Goal: Transaction & Acquisition: Obtain resource

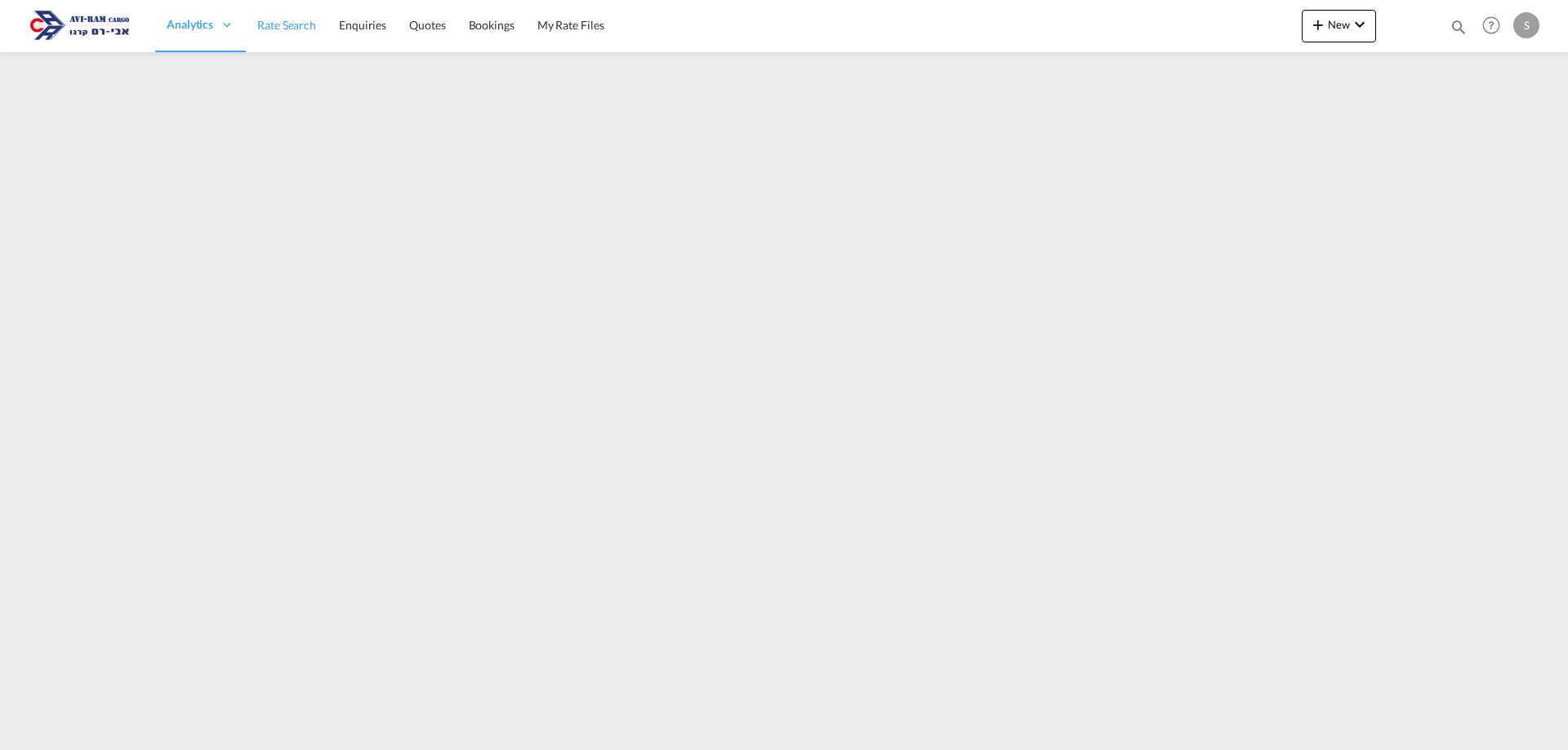
click at [313, 25] on span "Rate Search" at bounding box center [286, 25] width 59 height 14
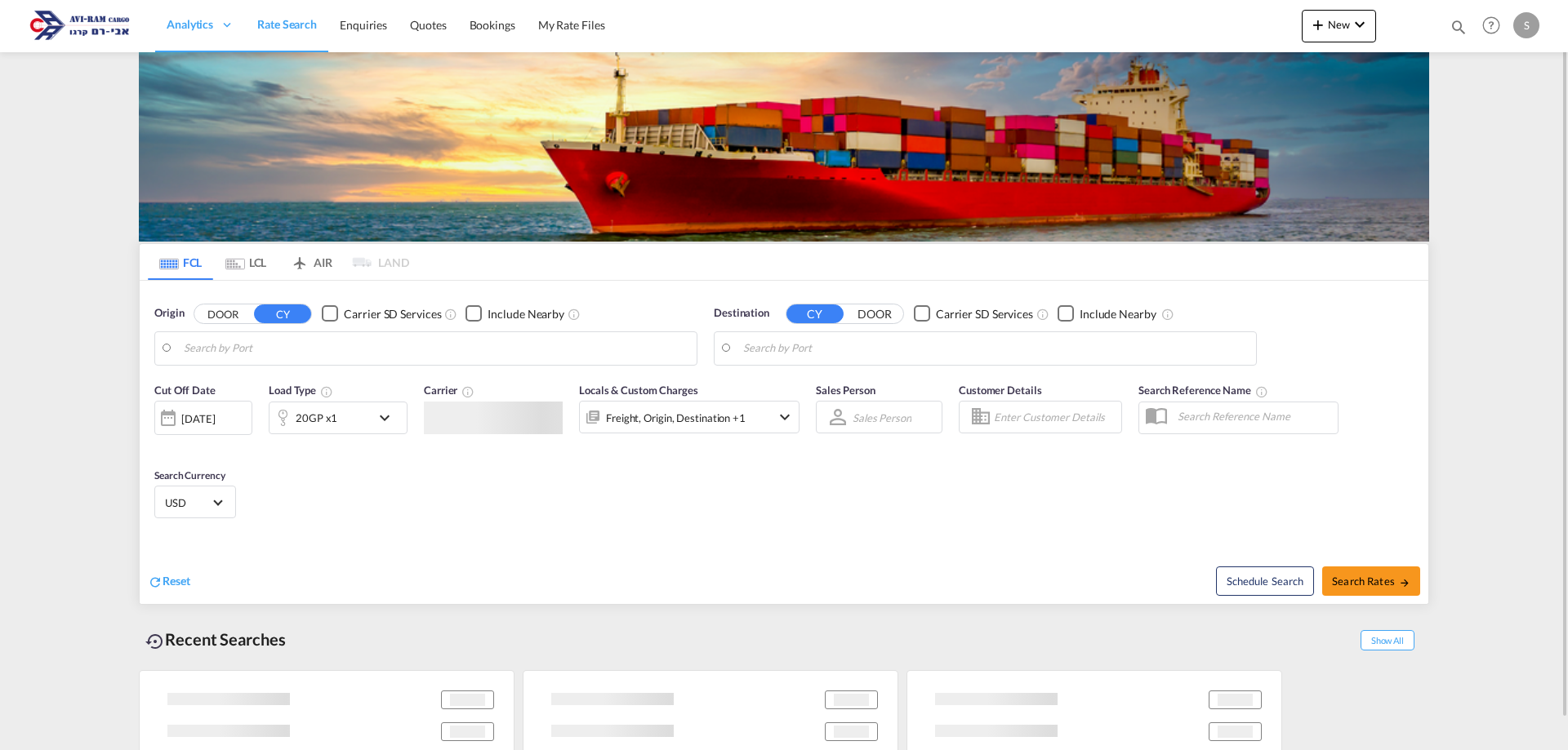
type input "Shekou Pt, CNSHK"
type input "Ashdod, ILASH"
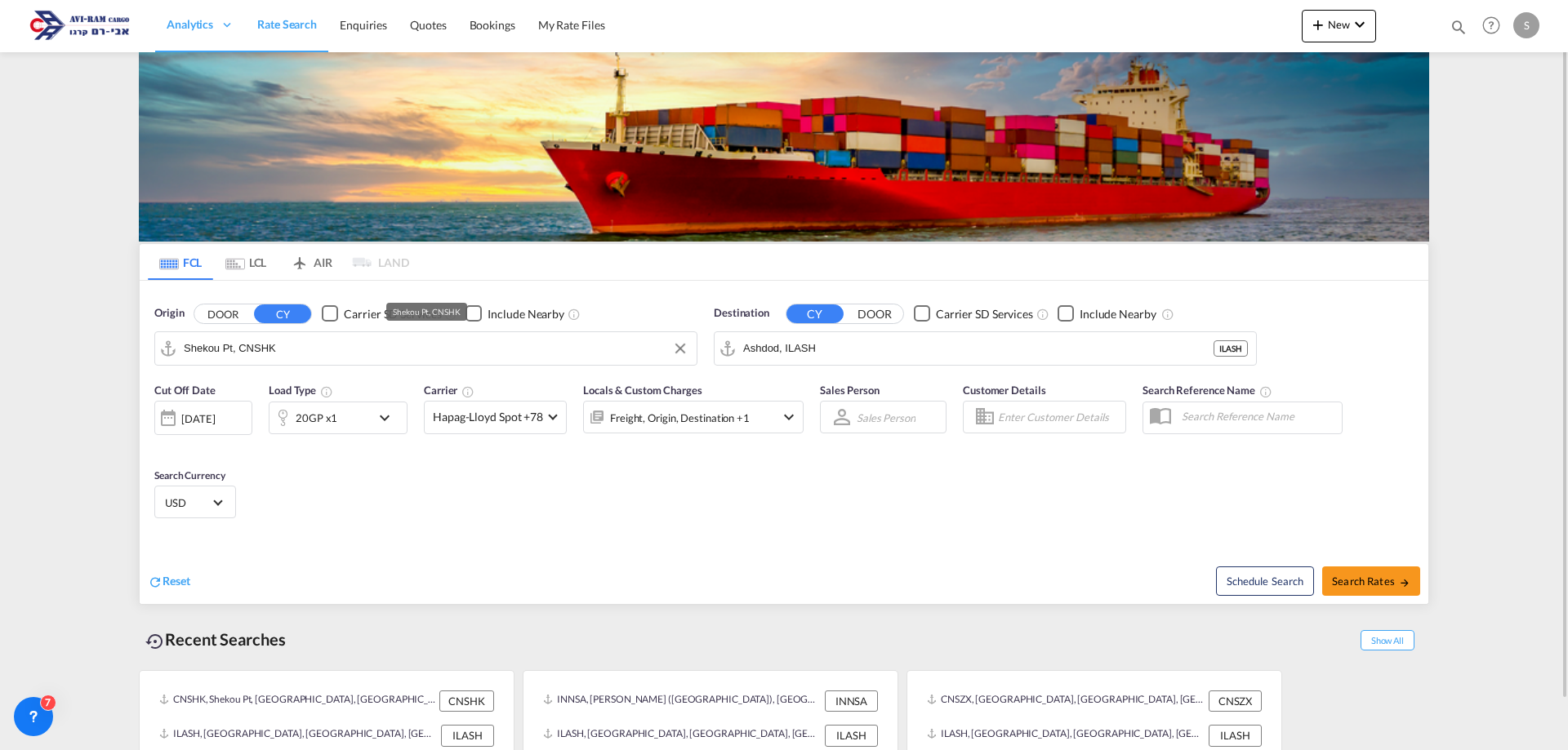
click at [254, 342] on input "Shekou Pt, CNSHK" at bounding box center [436, 349] width 505 height 25
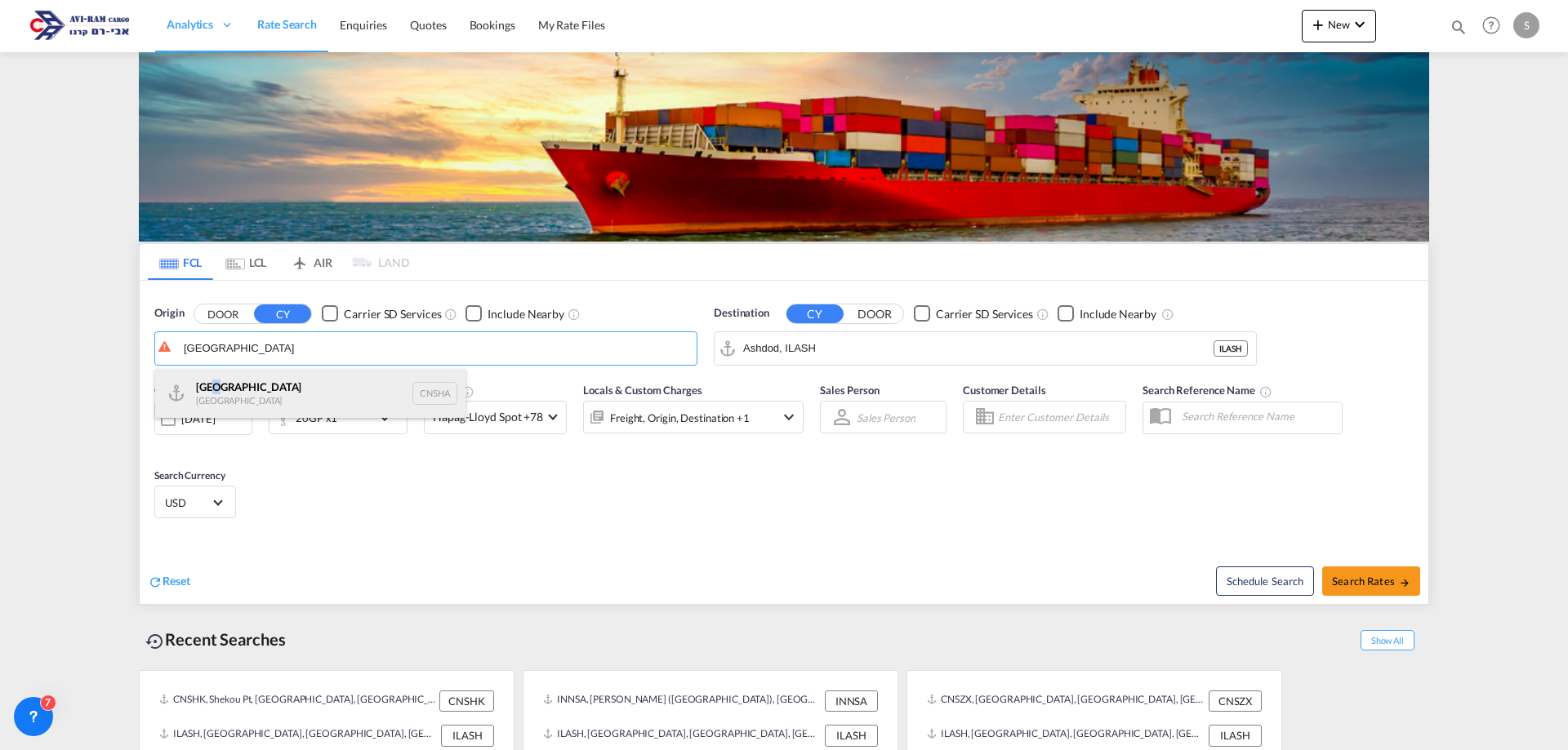
click at [217, 375] on div "Shanghai China CNSHA" at bounding box center [310, 394] width 310 height 49
type input "[GEOGRAPHIC_DATA], [GEOGRAPHIC_DATA]"
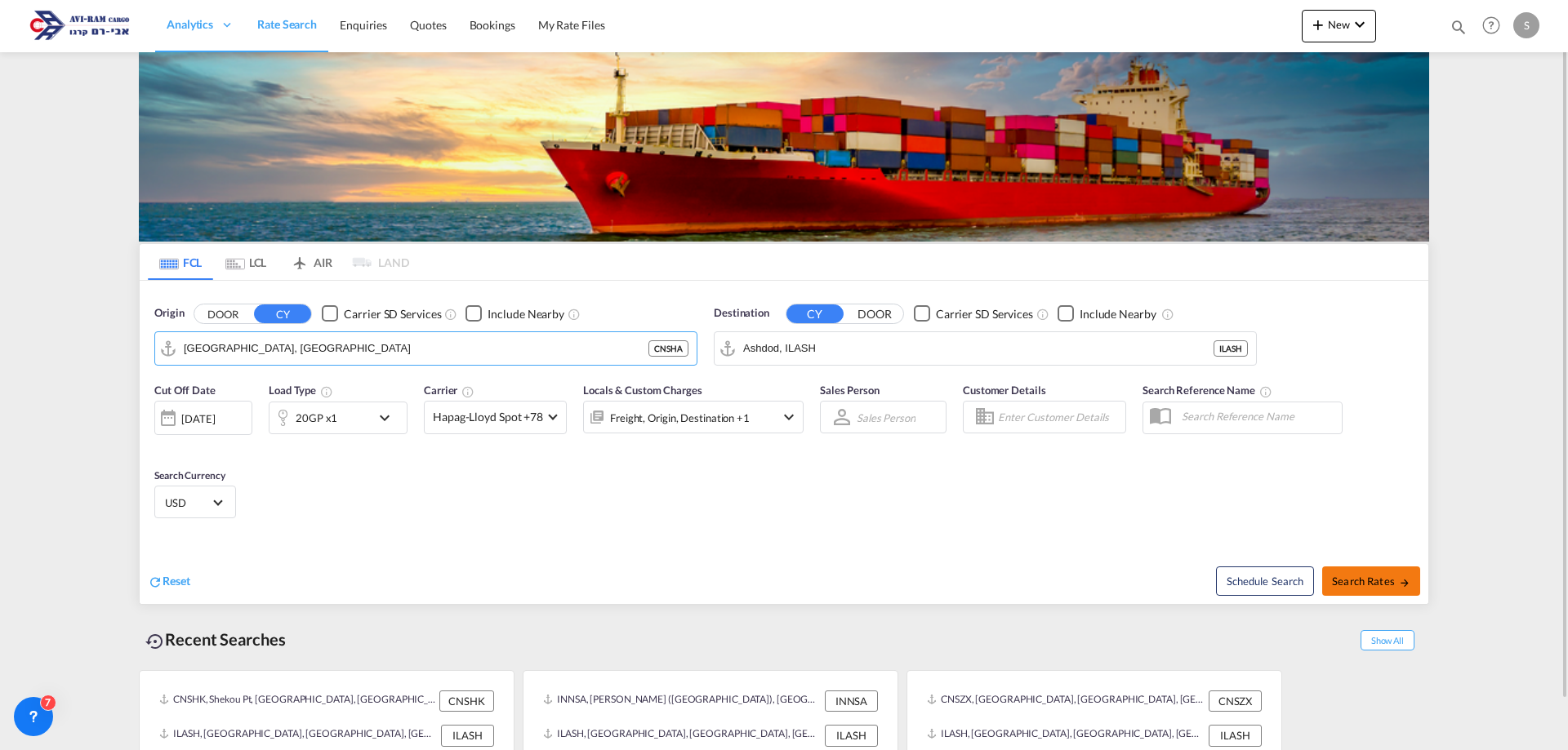
click at [1367, 575] on span "Search Rates" at bounding box center [1371, 581] width 78 height 13
type input "CNSHA to ILASH / 15 Sep 2025"
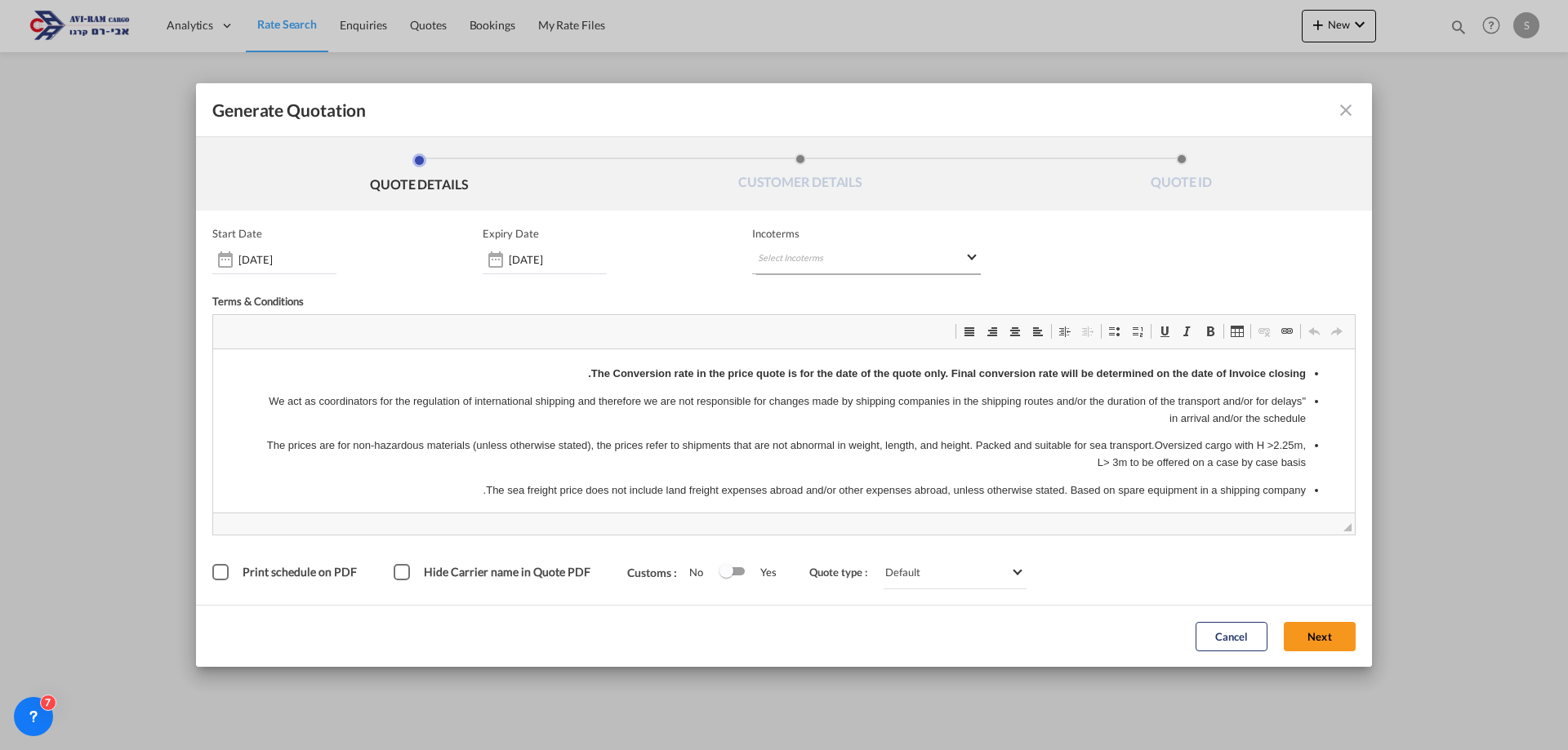
click at [876, 254] on md-select "Select Incoterms CFR - export Cost and Freight DPU - export Delivery at Place U…" at bounding box center [867, 259] width 229 height 29
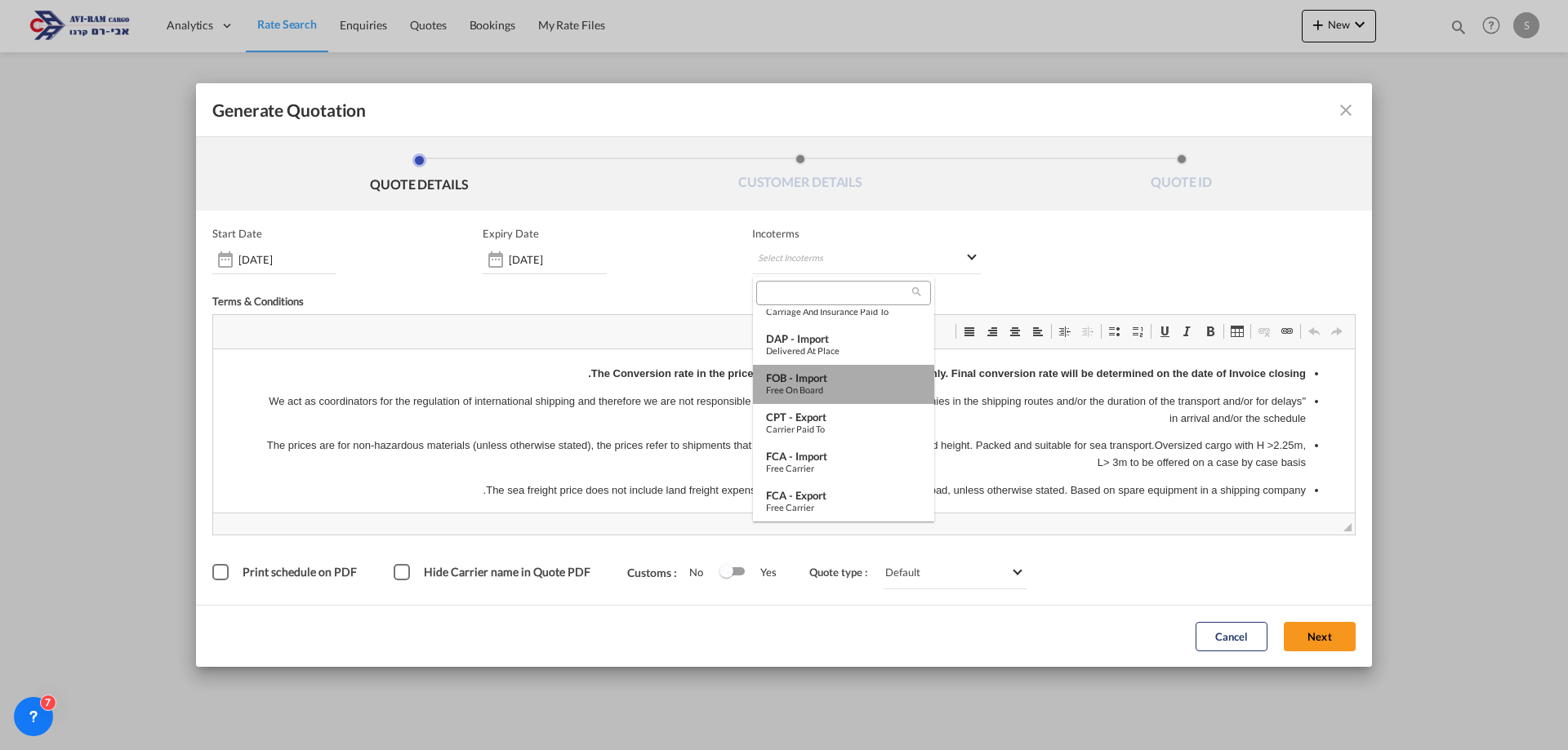
drag, startPoint x: 844, startPoint y: 388, endPoint x: 629, endPoint y: 39, distance: 409.9
click at [844, 388] on div "Free on Board" at bounding box center [844, 389] width 155 height 10
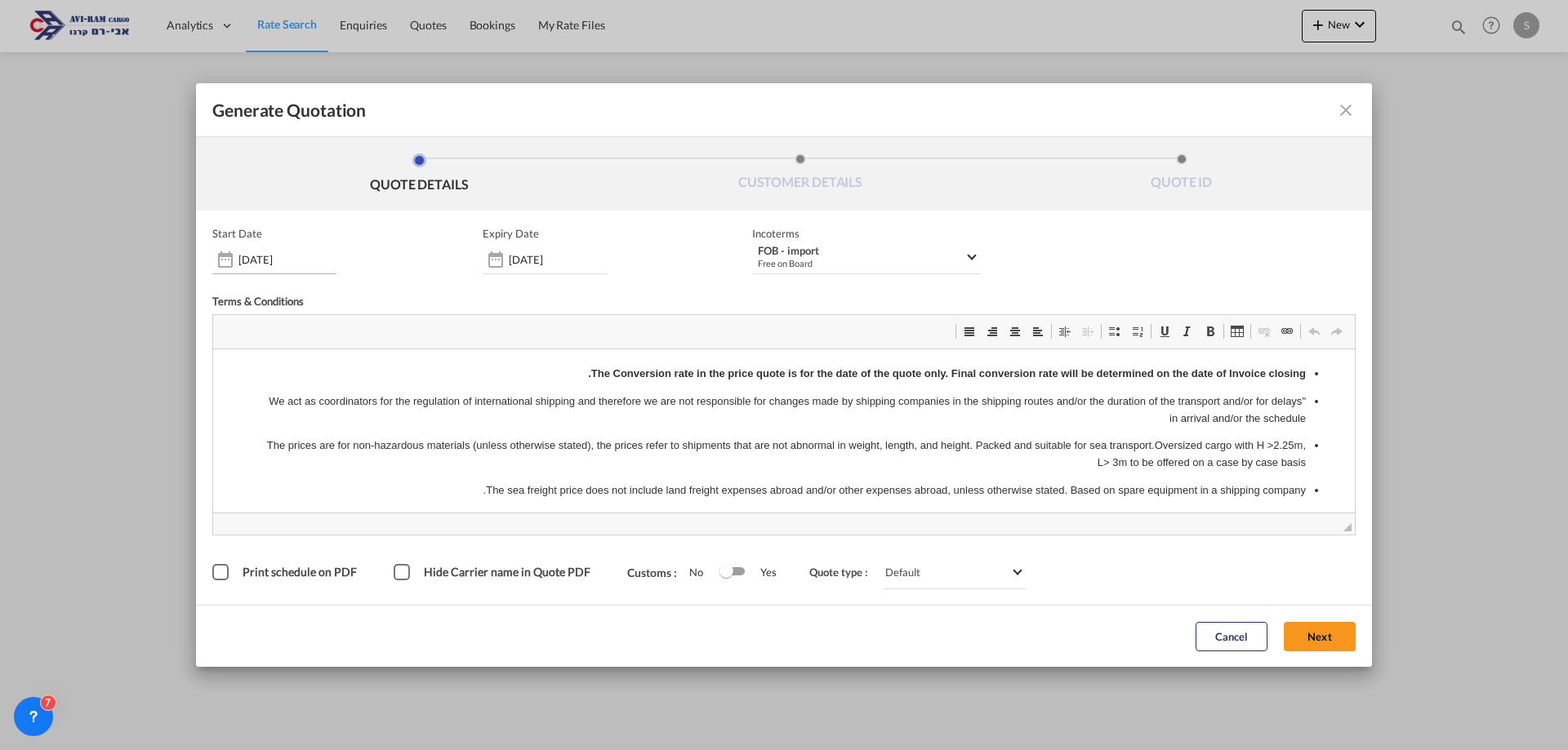
click at [316, 269] on div "[DATE]" at bounding box center [274, 259] width 124 height 29
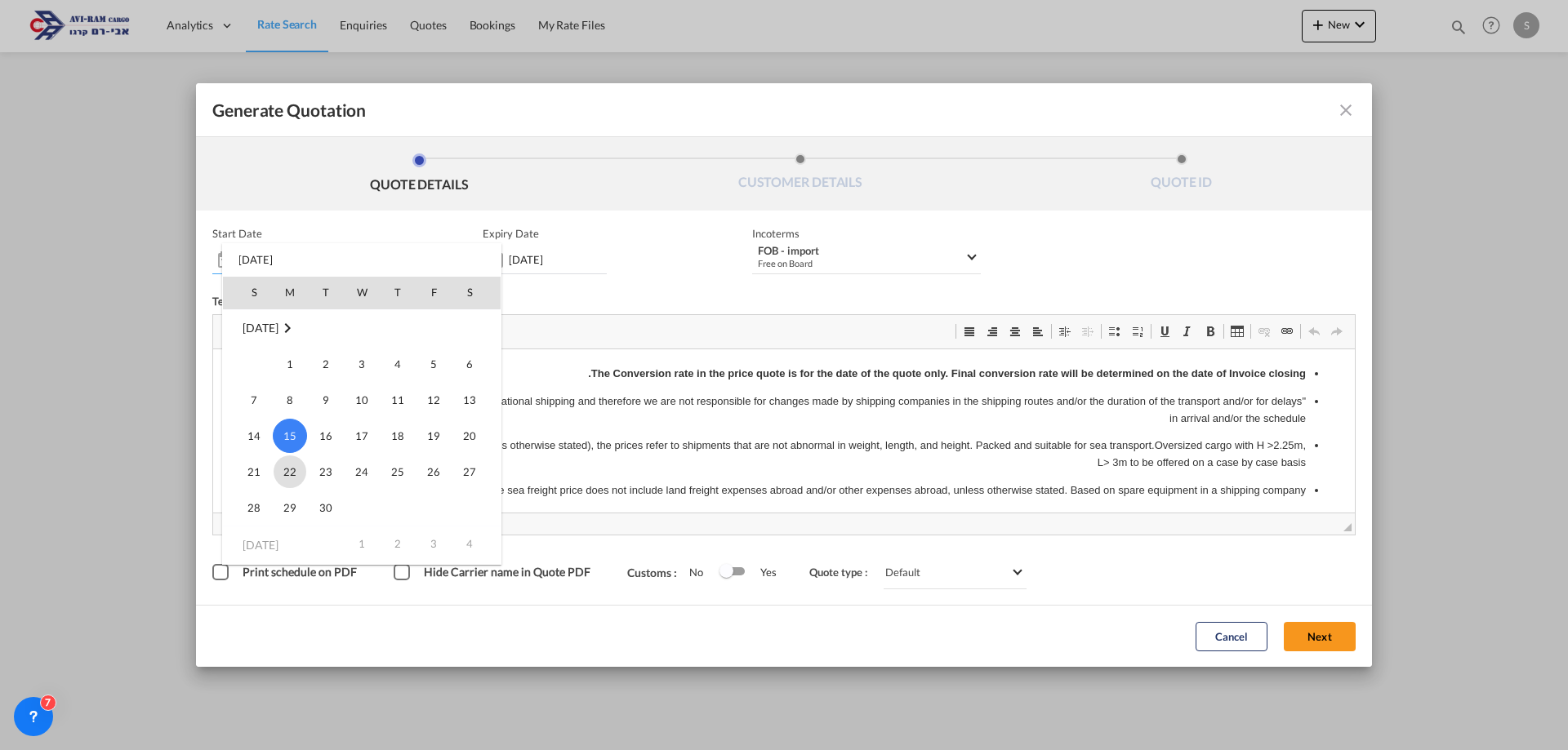
click at [290, 469] on span "22" at bounding box center [290, 471] width 33 height 33
type input "22 Sep 2025"
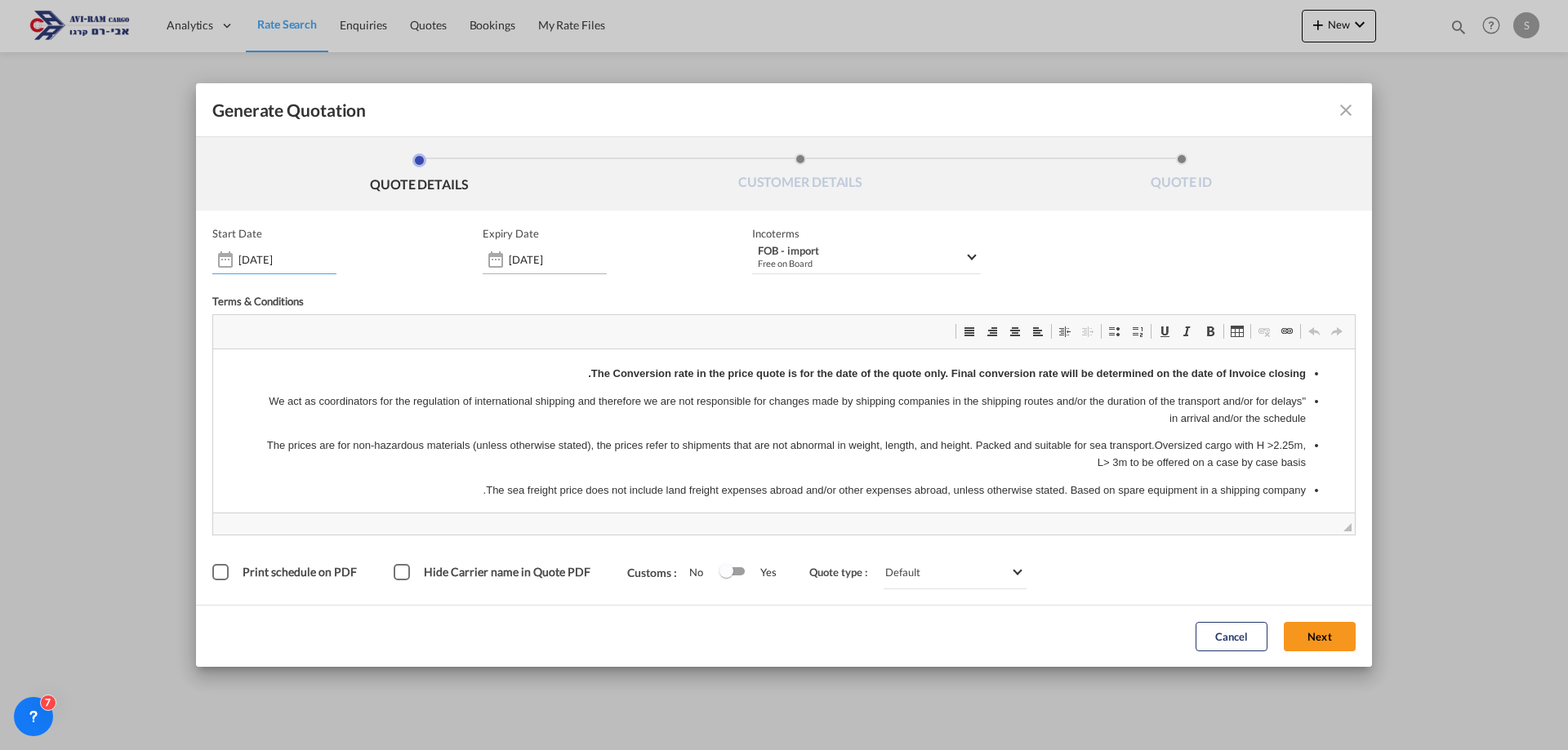
click at [532, 247] on div "30 Sep 2025" at bounding box center [544, 259] width 124 height 29
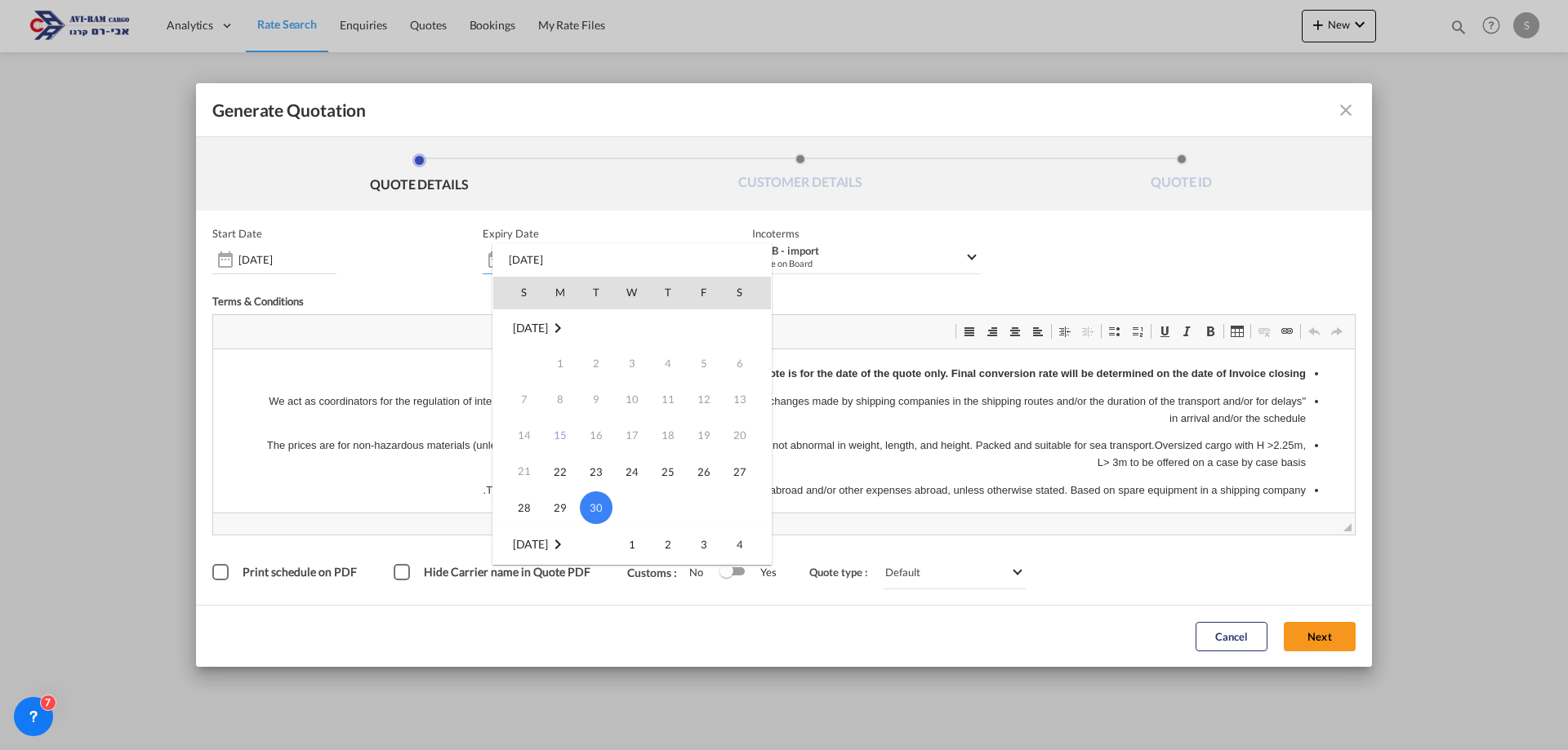
scroll to position [163, 0]
click at [588, 448] on span "14" at bounding box center [596, 452] width 33 height 33
type input "14 Oct 2025"
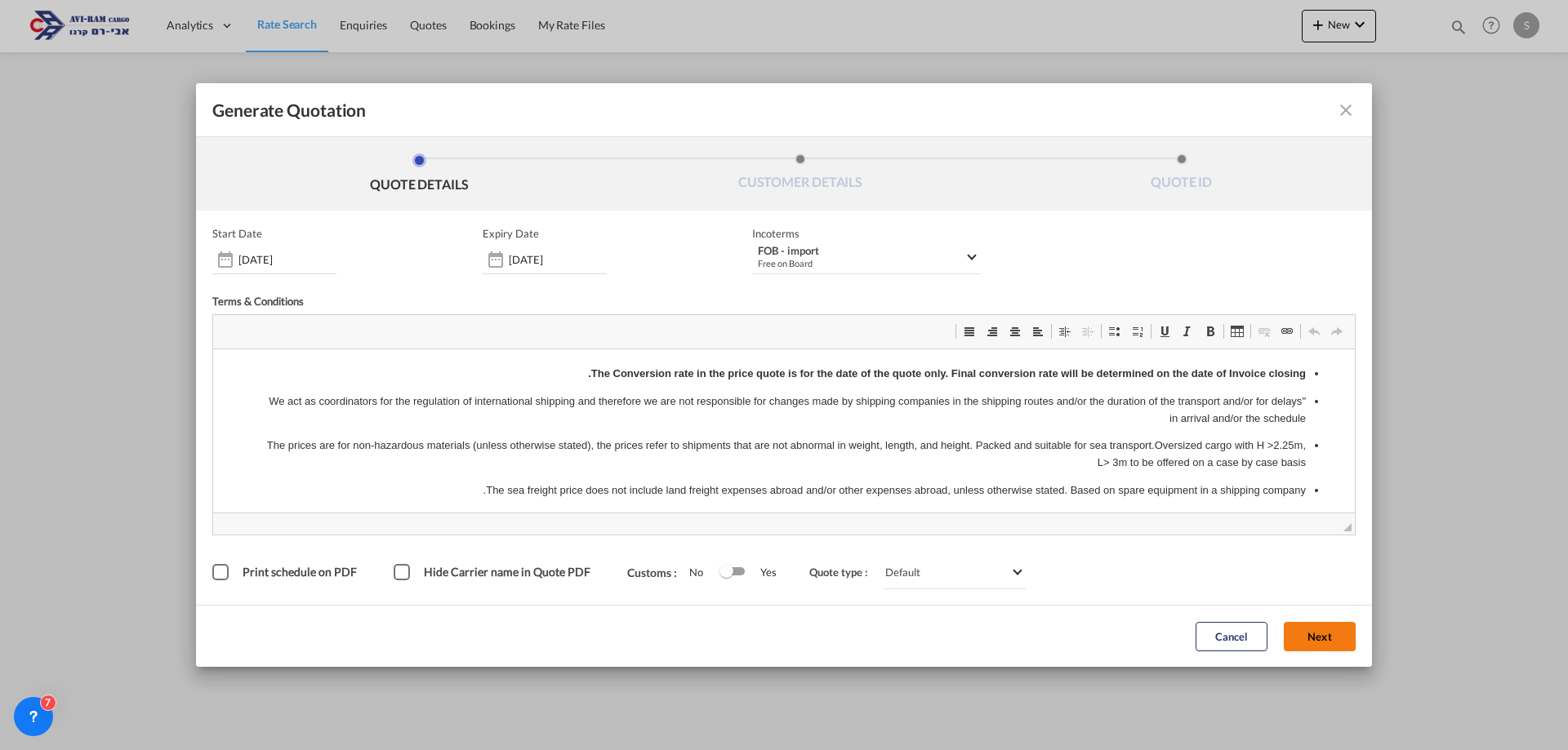
click at [1318, 632] on button "Next" at bounding box center [1320, 637] width 72 height 29
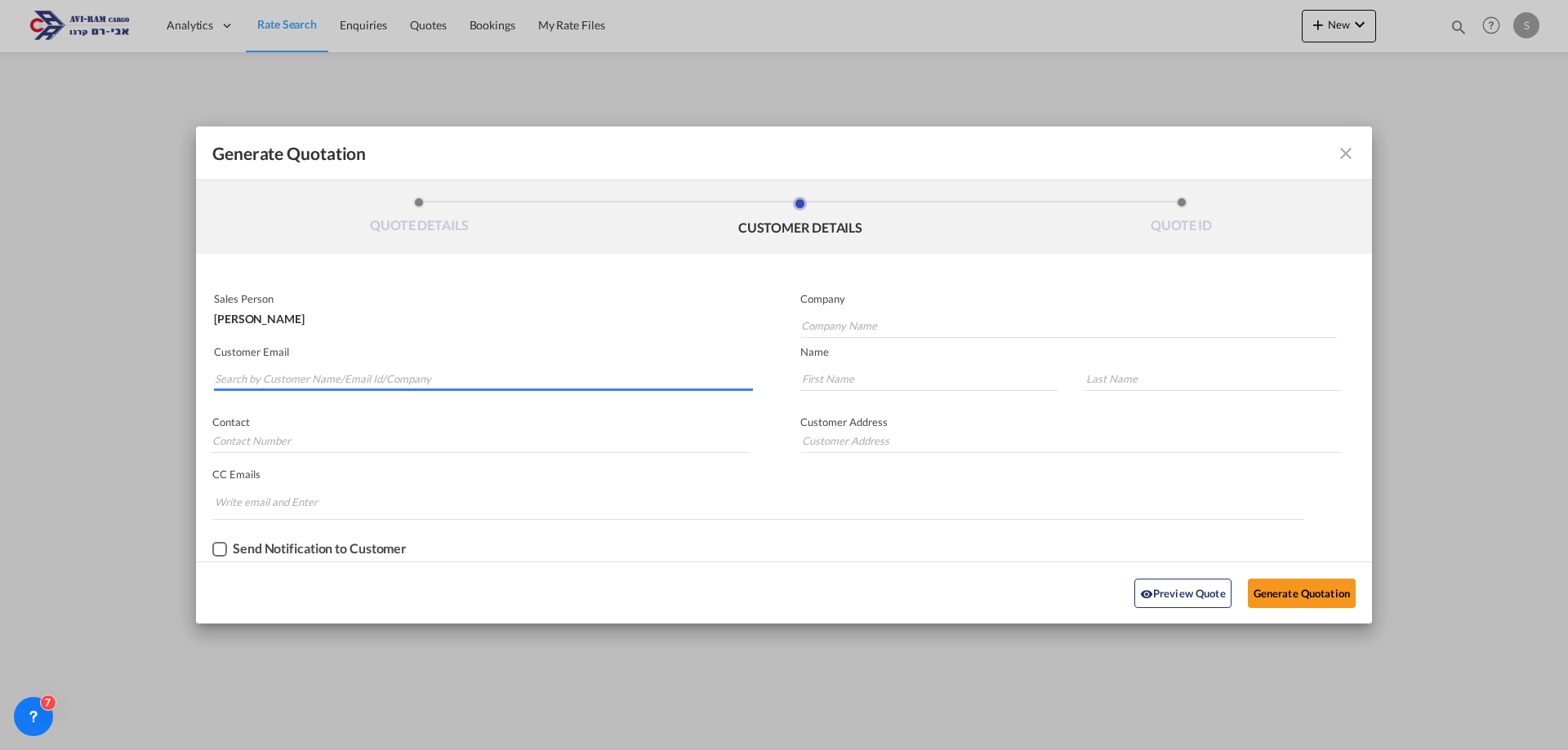
click at [361, 371] on input "Search by Customer Name/Email Id/Company" at bounding box center [484, 379] width 539 height 25
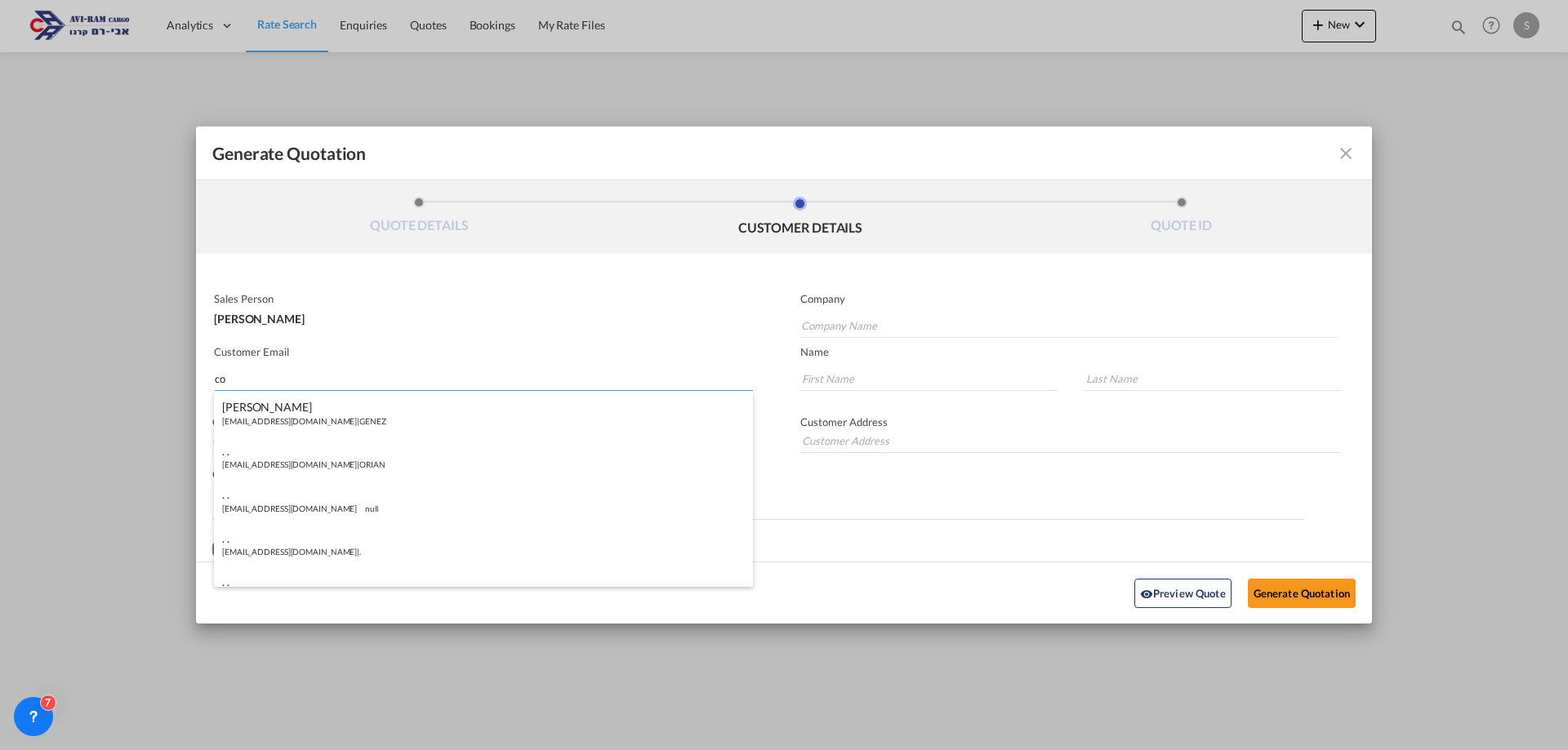
type input "c"
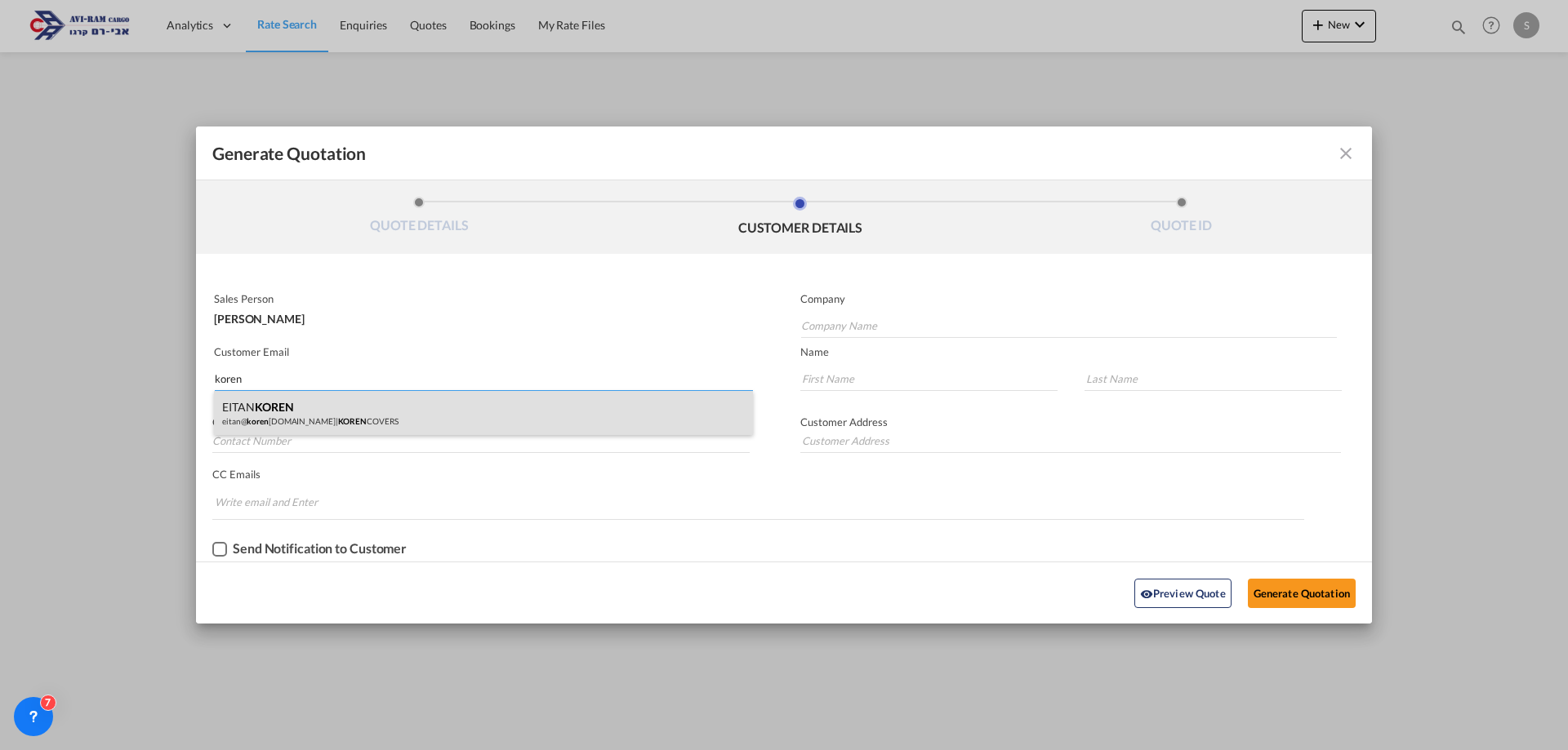
type input "koren"
click at [359, 416] on div "EITAN KOREN eitan@ koren covers.com | KOREN COVERS" at bounding box center [483, 413] width 539 height 44
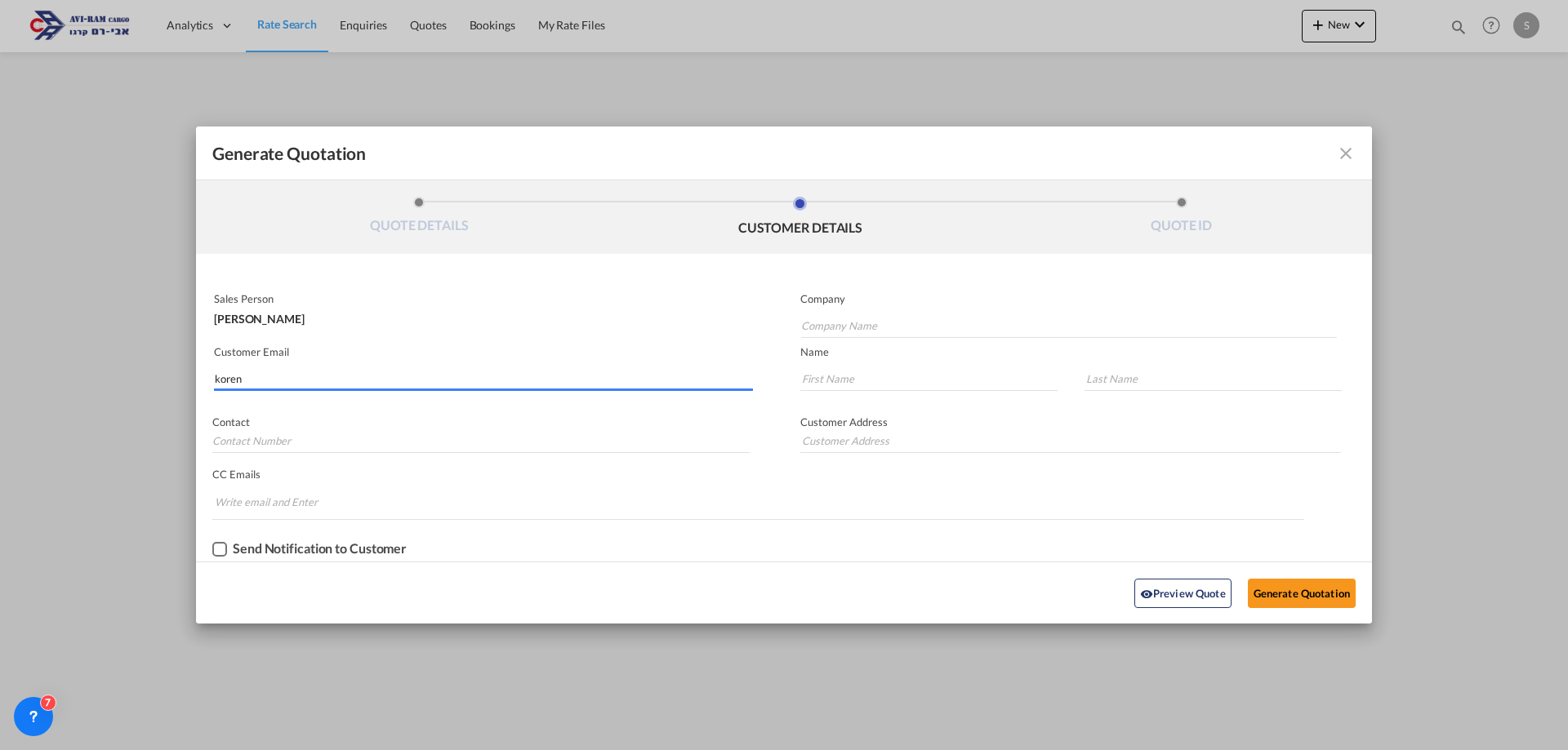
type input "KOREN COVERS"
type input "eitan@korencovers.com"
type input "EITAN"
type input "KOREN"
drag, startPoint x: 340, startPoint y: 376, endPoint x: 164, endPoint y: 388, distance: 176.4
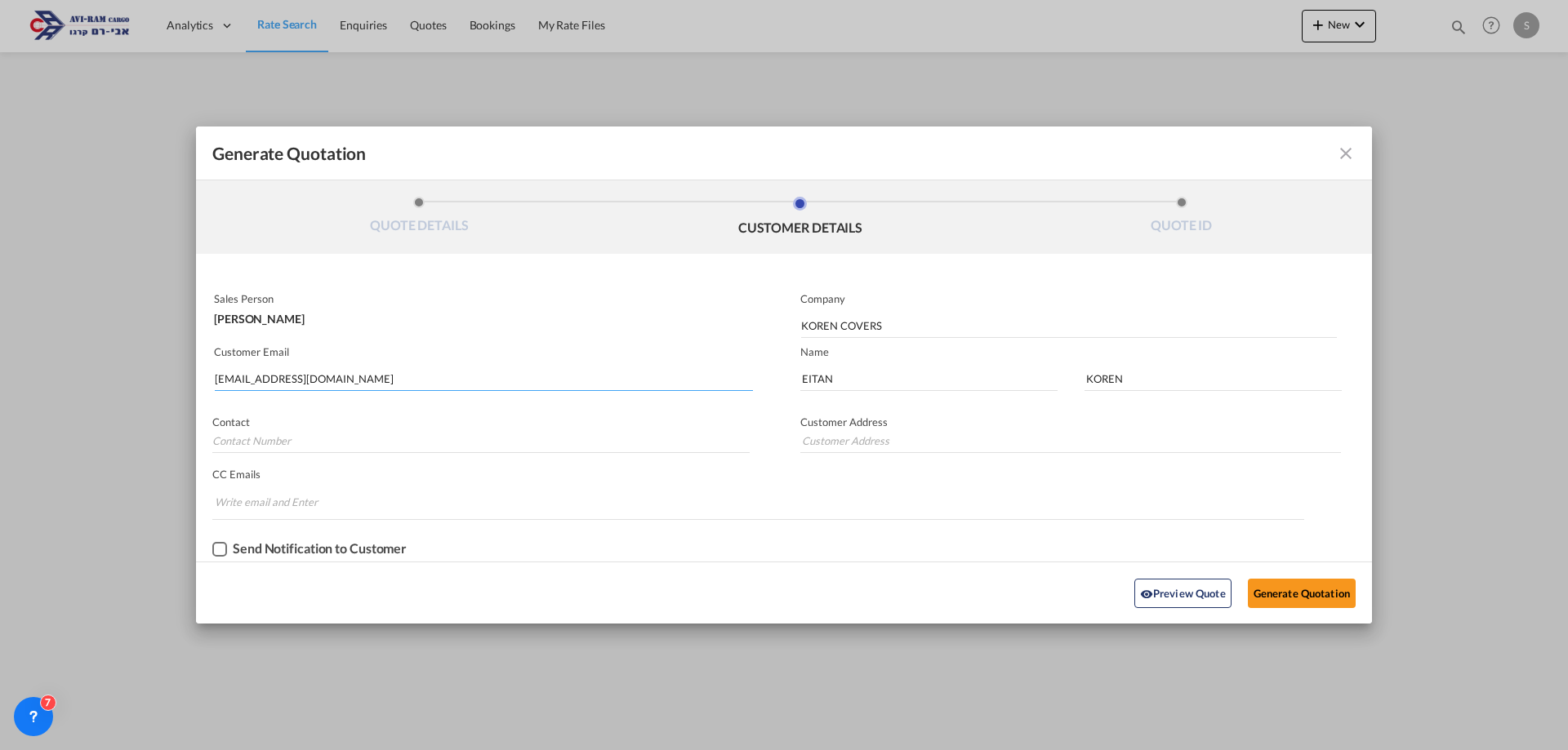
click at [164, 388] on div "Generate Quotation QUOTE DETAILS CUSTOMER DETAILS QUOTE ID Start Date 22 Sep 20…" at bounding box center [784, 375] width 1568 height 750
click at [1298, 586] on button "Generate Quotation" at bounding box center [1302, 593] width 108 height 29
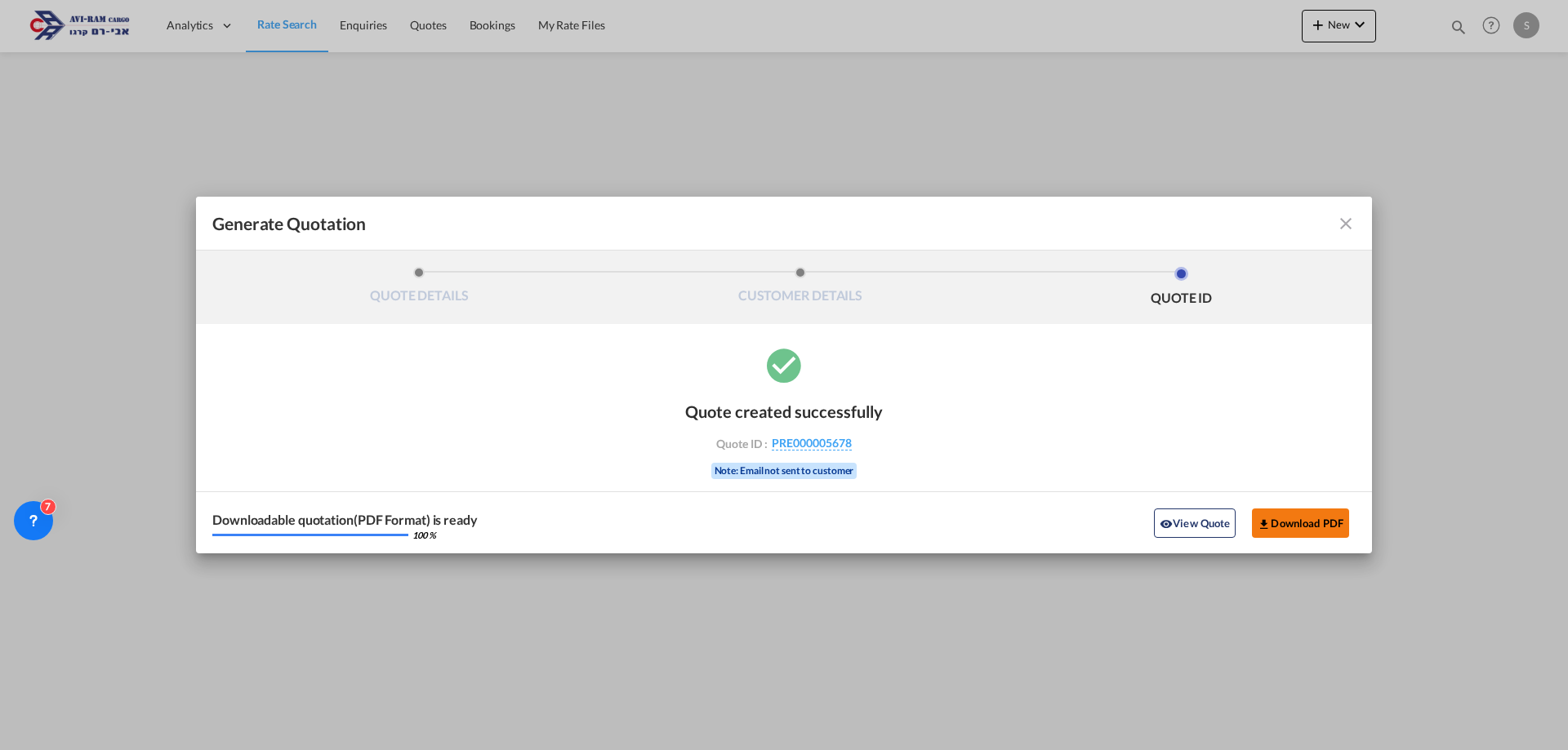
click at [1290, 520] on button "Download PDF" at bounding box center [1301, 522] width 97 height 29
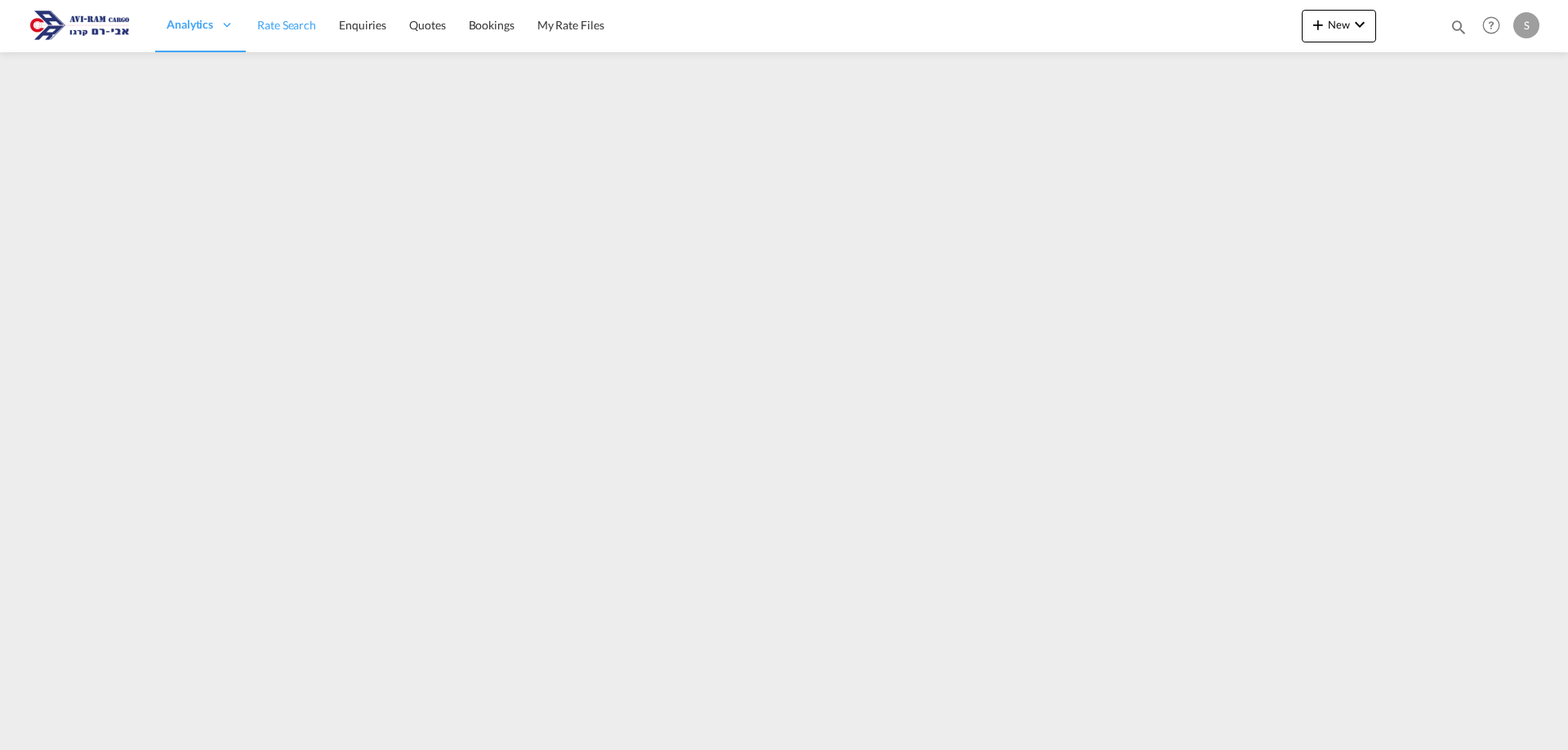
click at [310, 27] on span "Rate Search" at bounding box center [286, 25] width 59 height 14
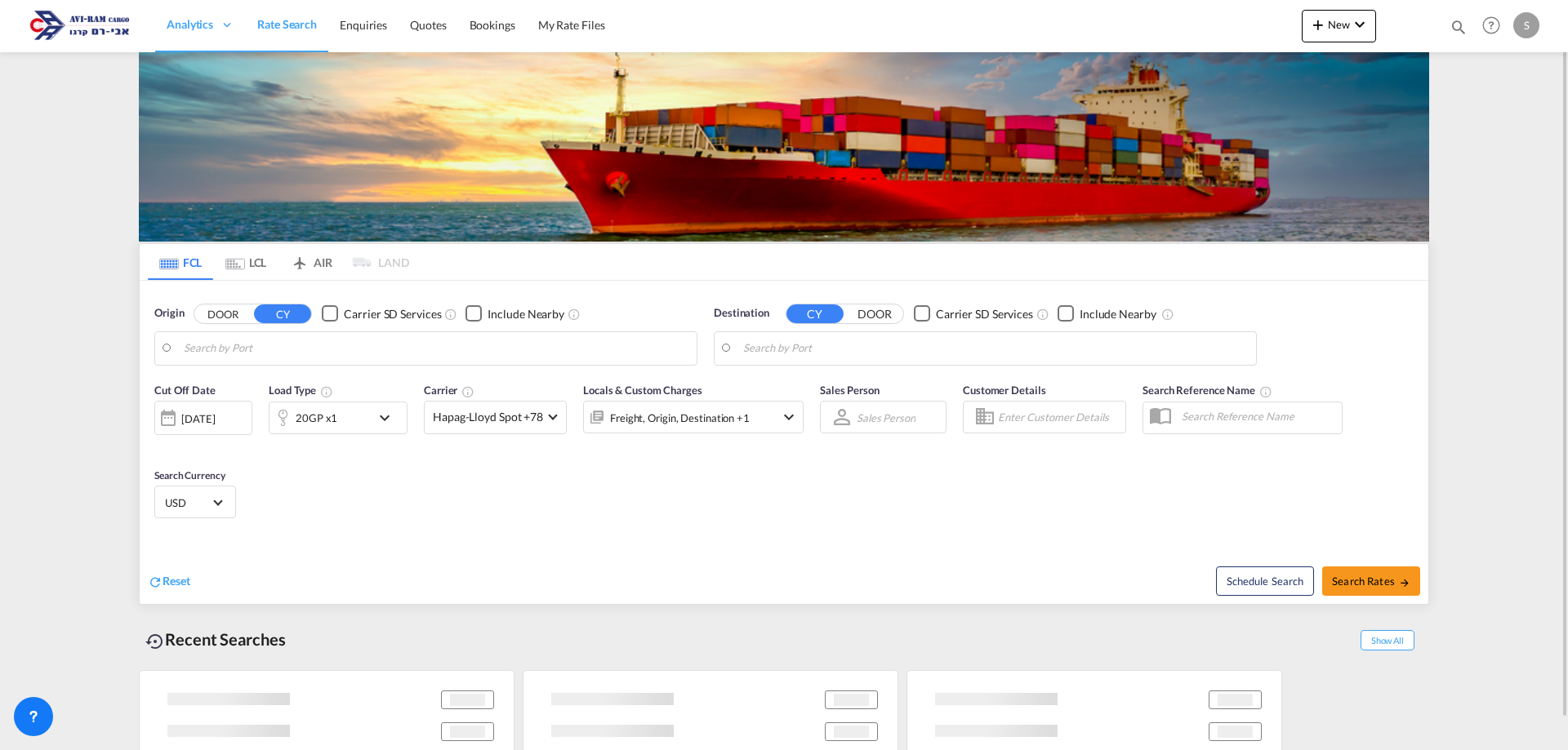
type input "[GEOGRAPHIC_DATA], [GEOGRAPHIC_DATA]"
type input "Ashdod, ILASH"
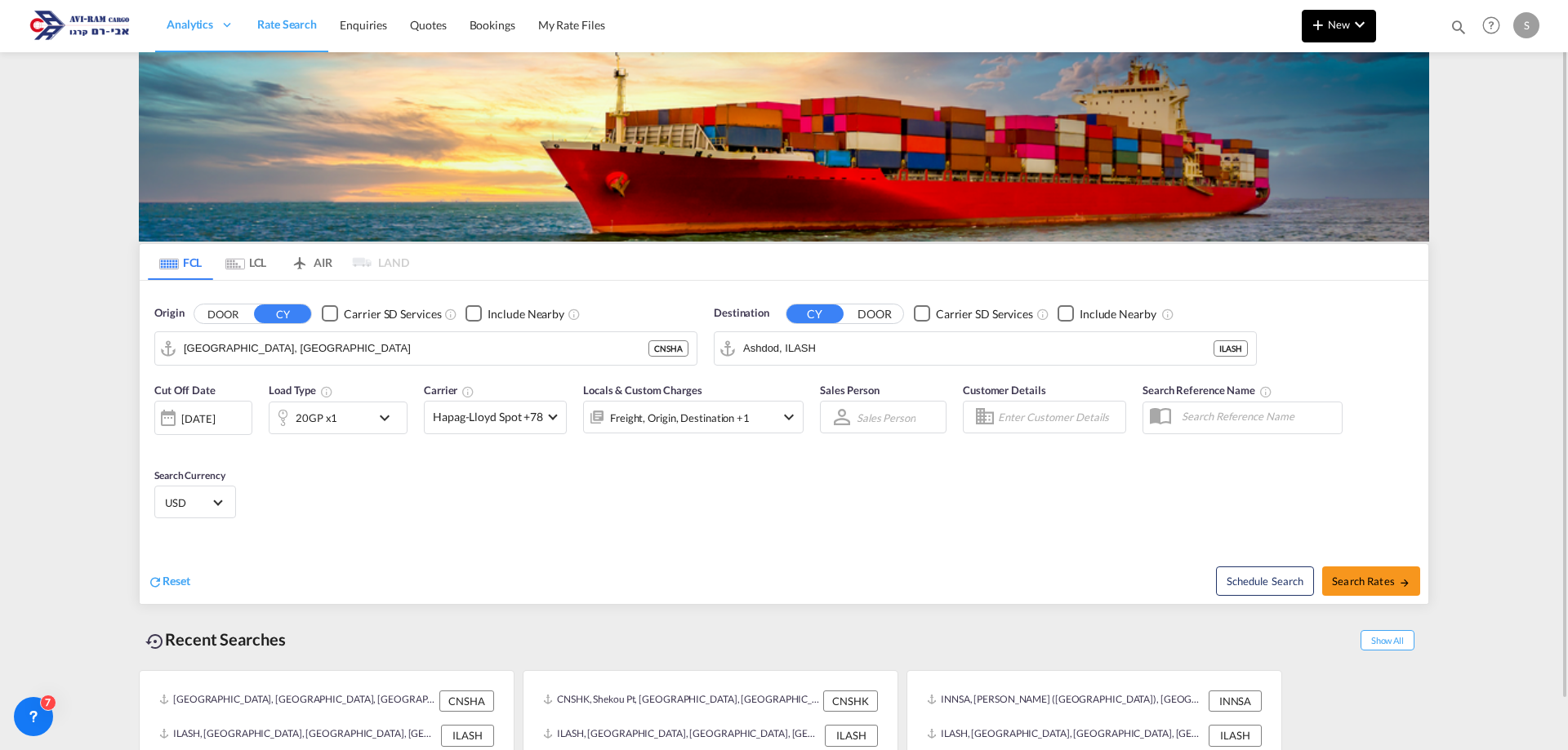
click at [1321, 27] on md-icon "icon-plus 400-fg" at bounding box center [1318, 25] width 20 height 20
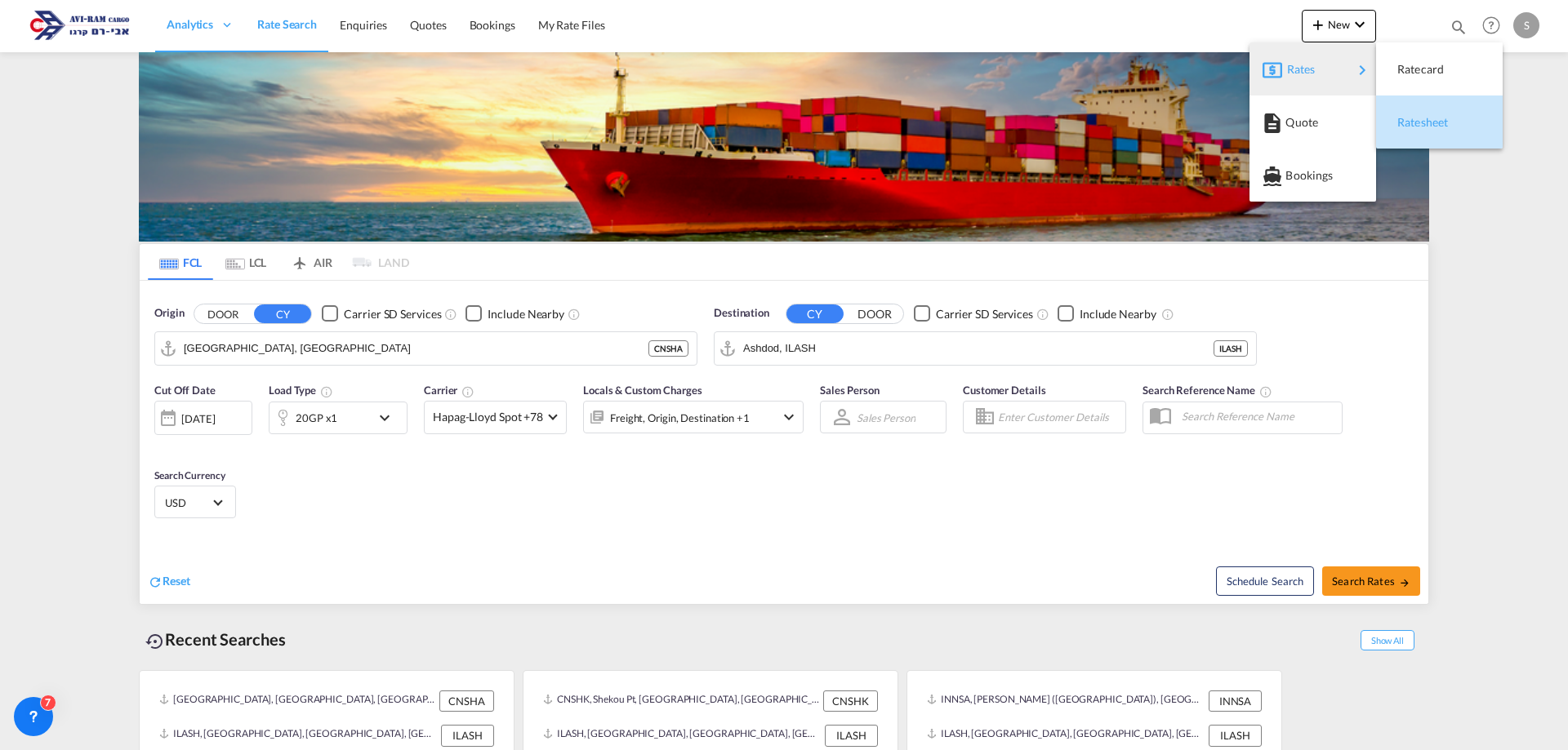
drag, startPoint x: 1400, startPoint y: 117, endPoint x: 1416, endPoint y: 133, distance: 22.6
click at [1400, 117] on span "Ratesheet" at bounding box center [1406, 122] width 18 height 33
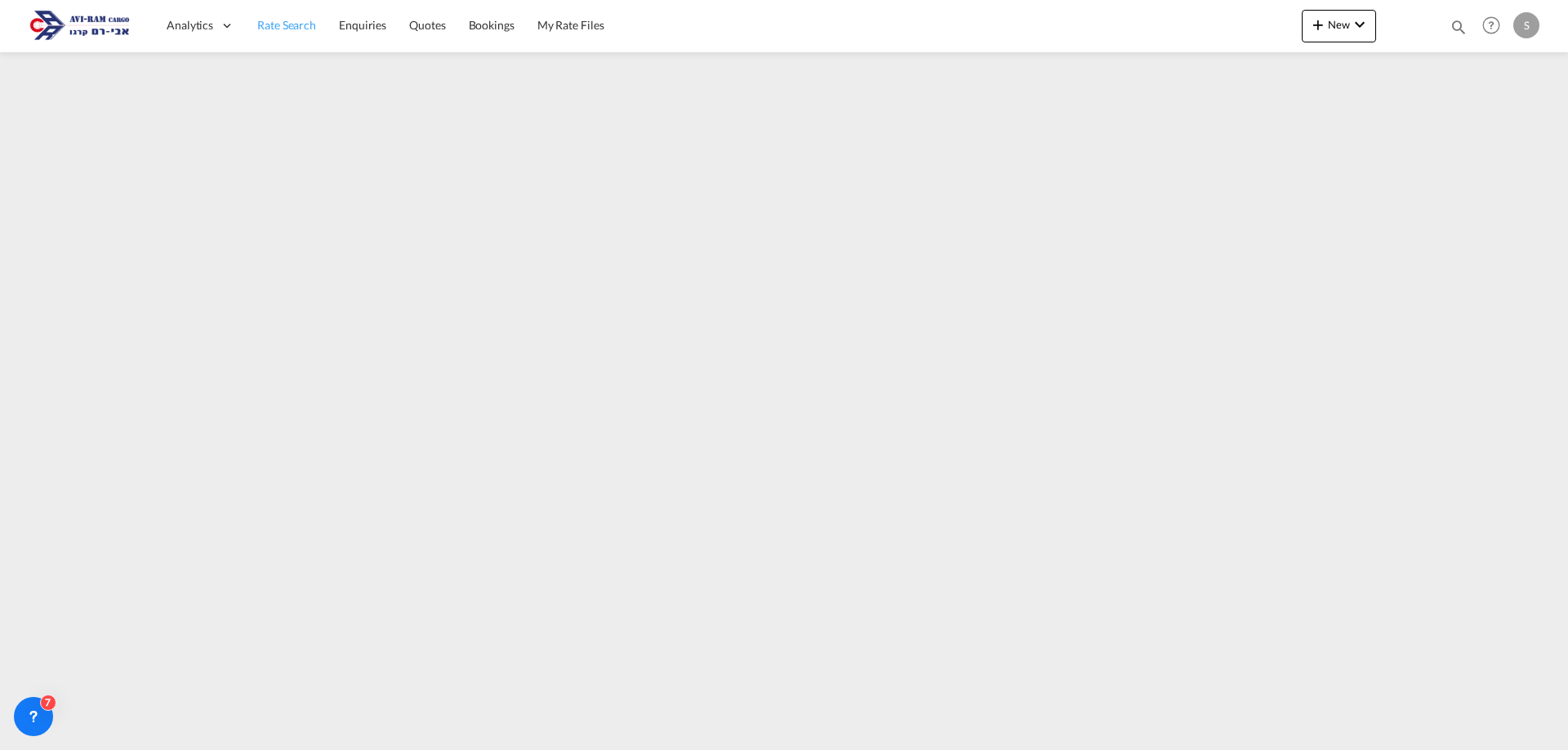
click at [300, 20] on span "Rate Search" at bounding box center [286, 25] width 59 height 14
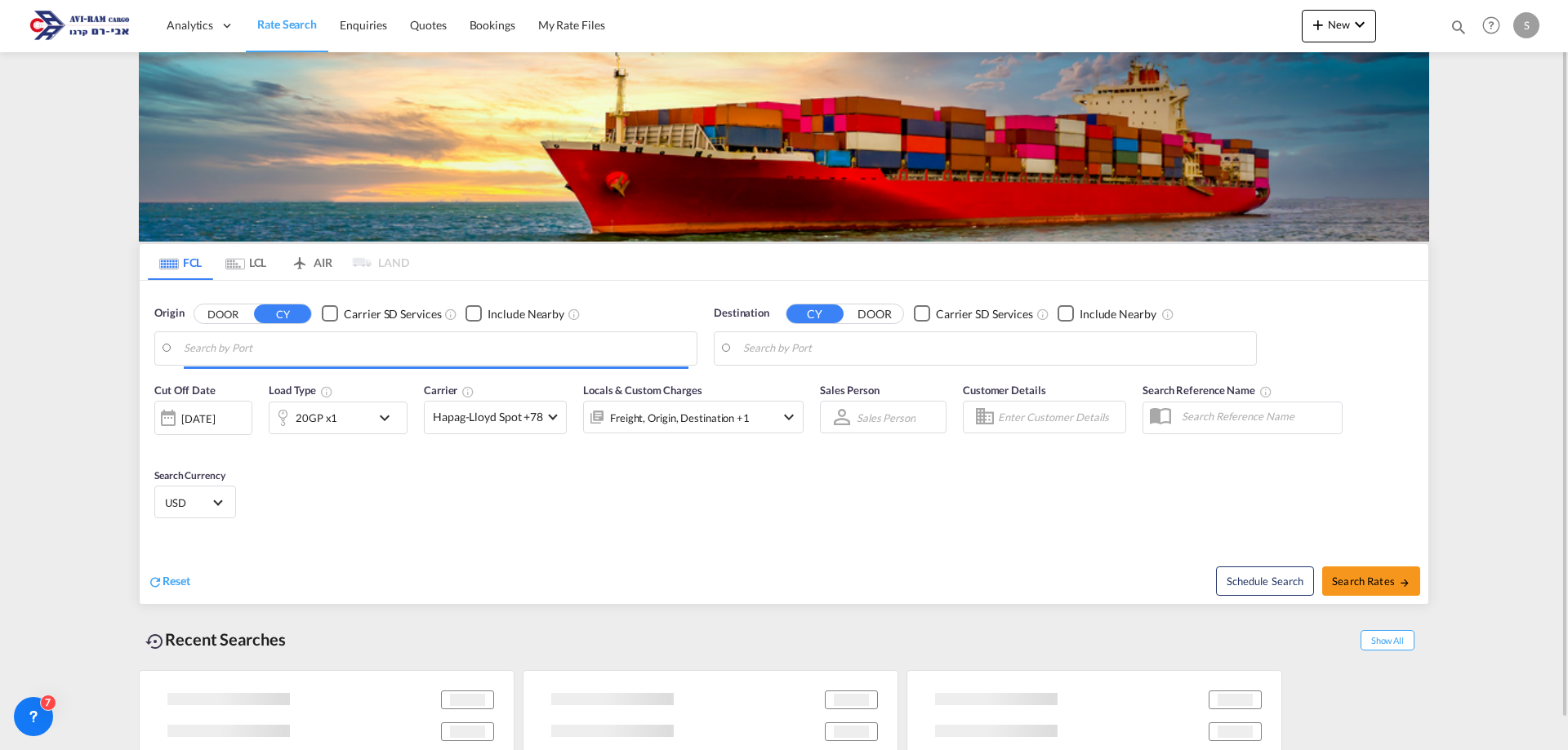
type input "[GEOGRAPHIC_DATA], [GEOGRAPHIC_DATA]"
type input "Ashdod, ILASH"
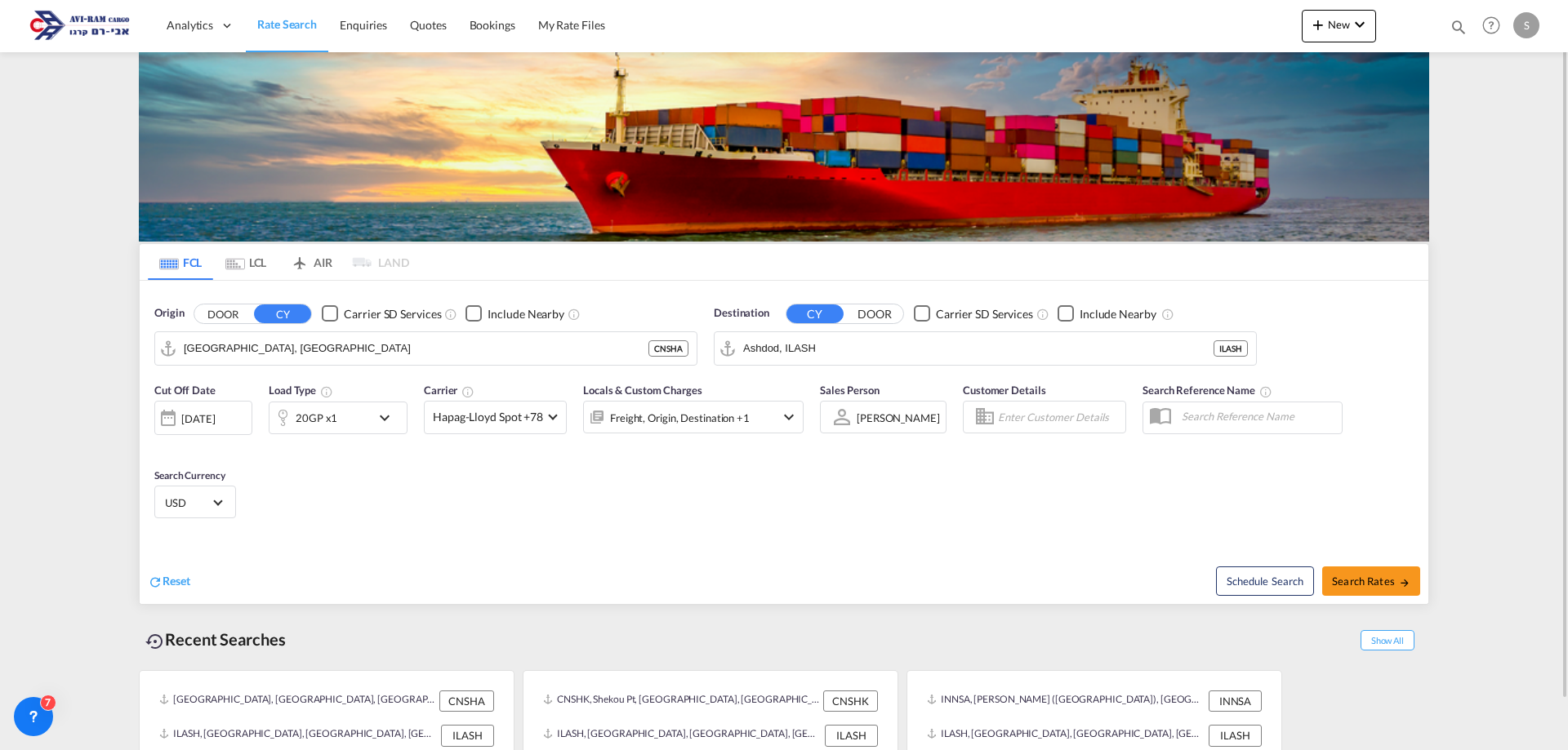
click at [264, 274] on md-tab-item "LCL" at bounding box center [246, 262] width 65 height 36
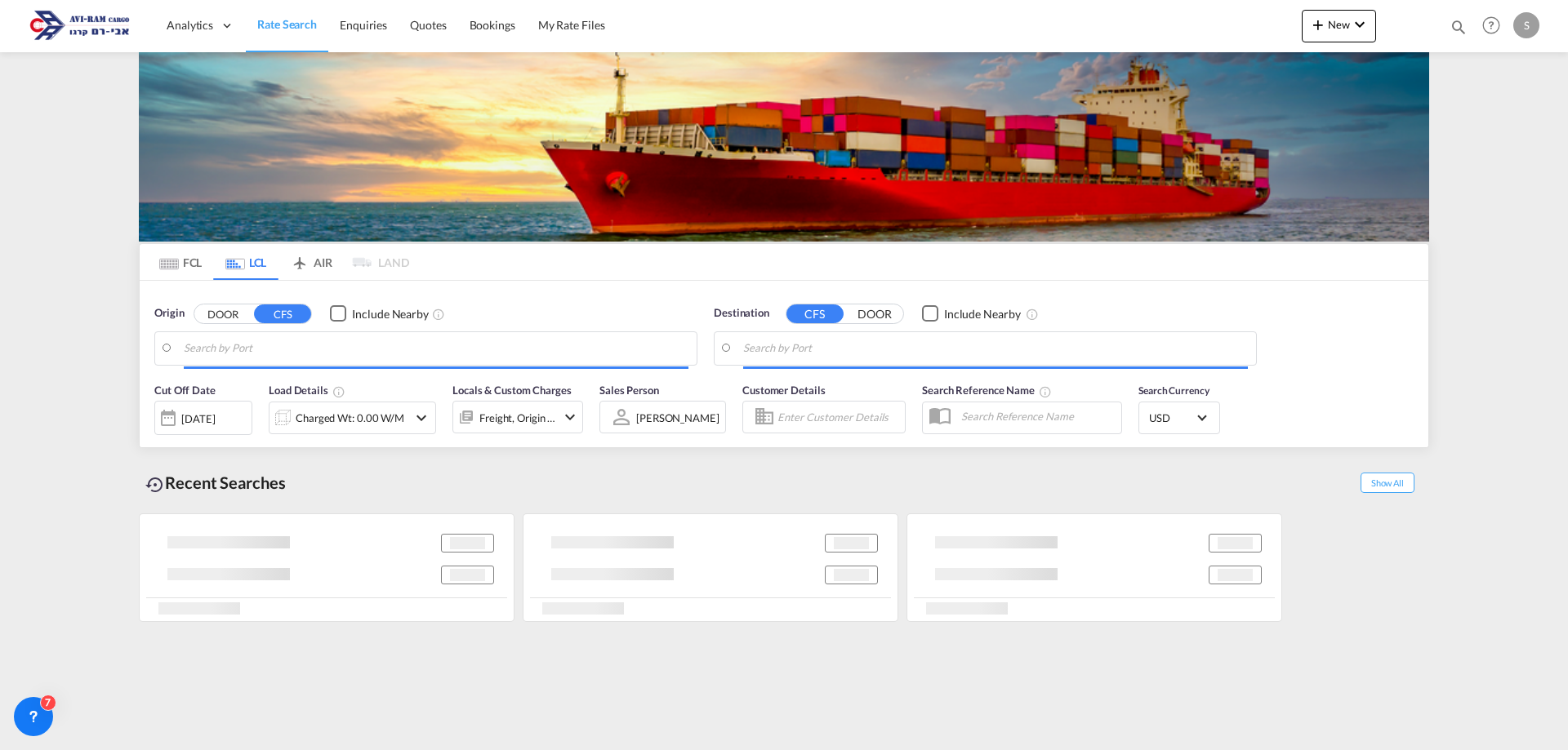
type input "[GEOGRAPHIC_DATA] ([GEOGRAPHIC_DATA]), ROBUH"
type input "Ashdod, ILASH"
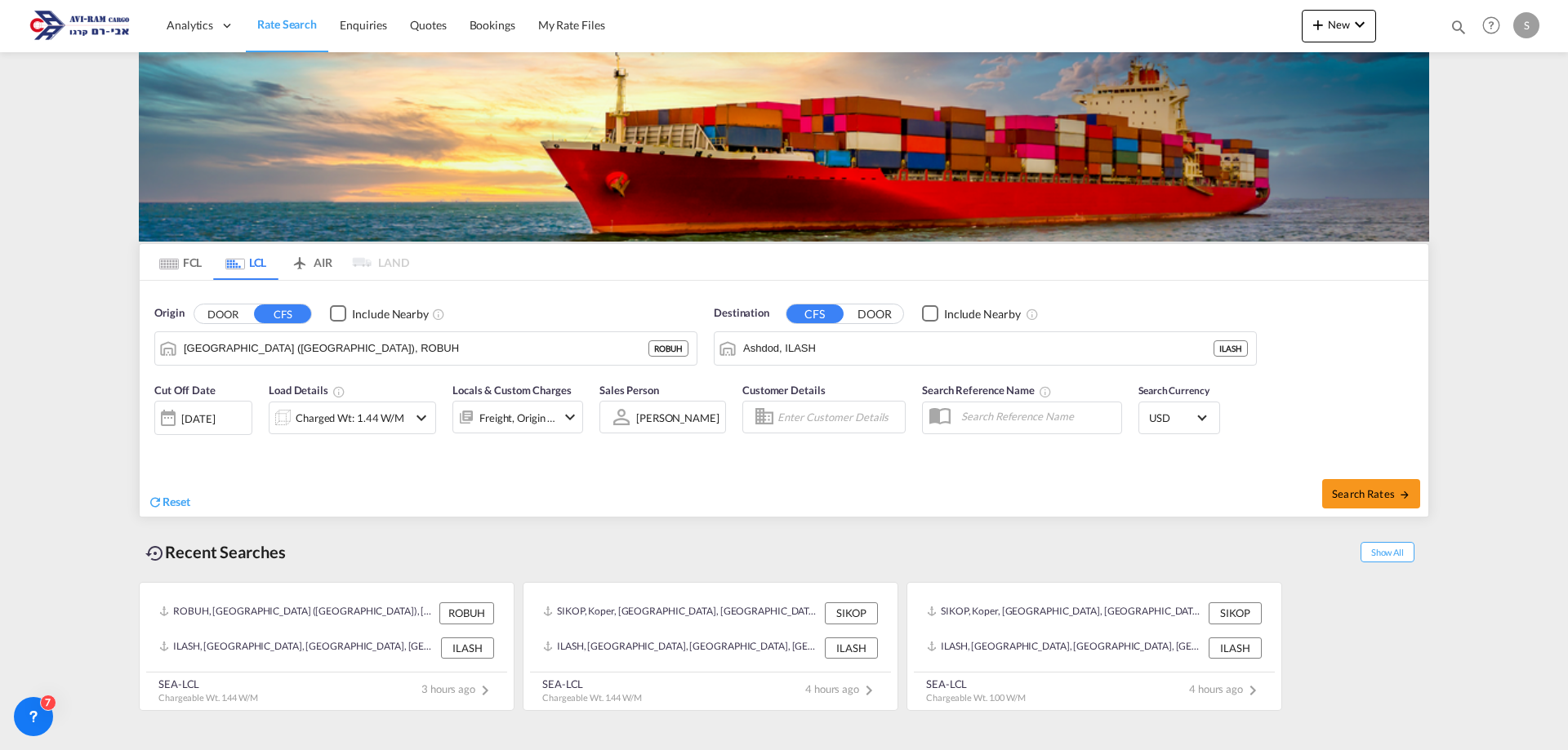
click at [250, 264] on md-tab-item "LCL" at bounding box center [246, 262] width 65 height 36
click at [174, 268] on md-icon "Use the left and right arrow keys to navigate between tabs" at bounding box center [169, 264] width 20 height 12
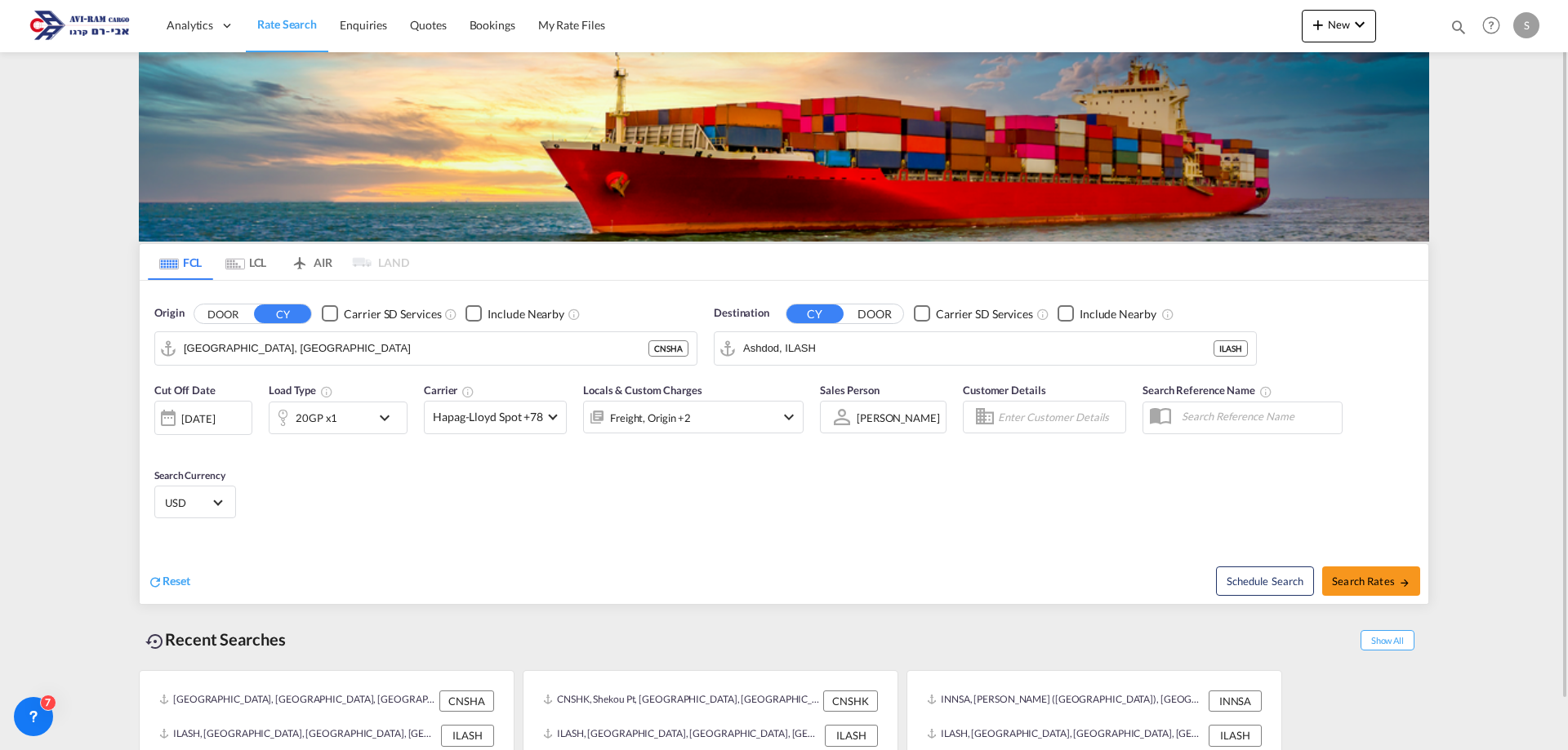
click at [247, 264] on md-tab-item "LCL" at bounding box center [246, 262] width 65 height 36
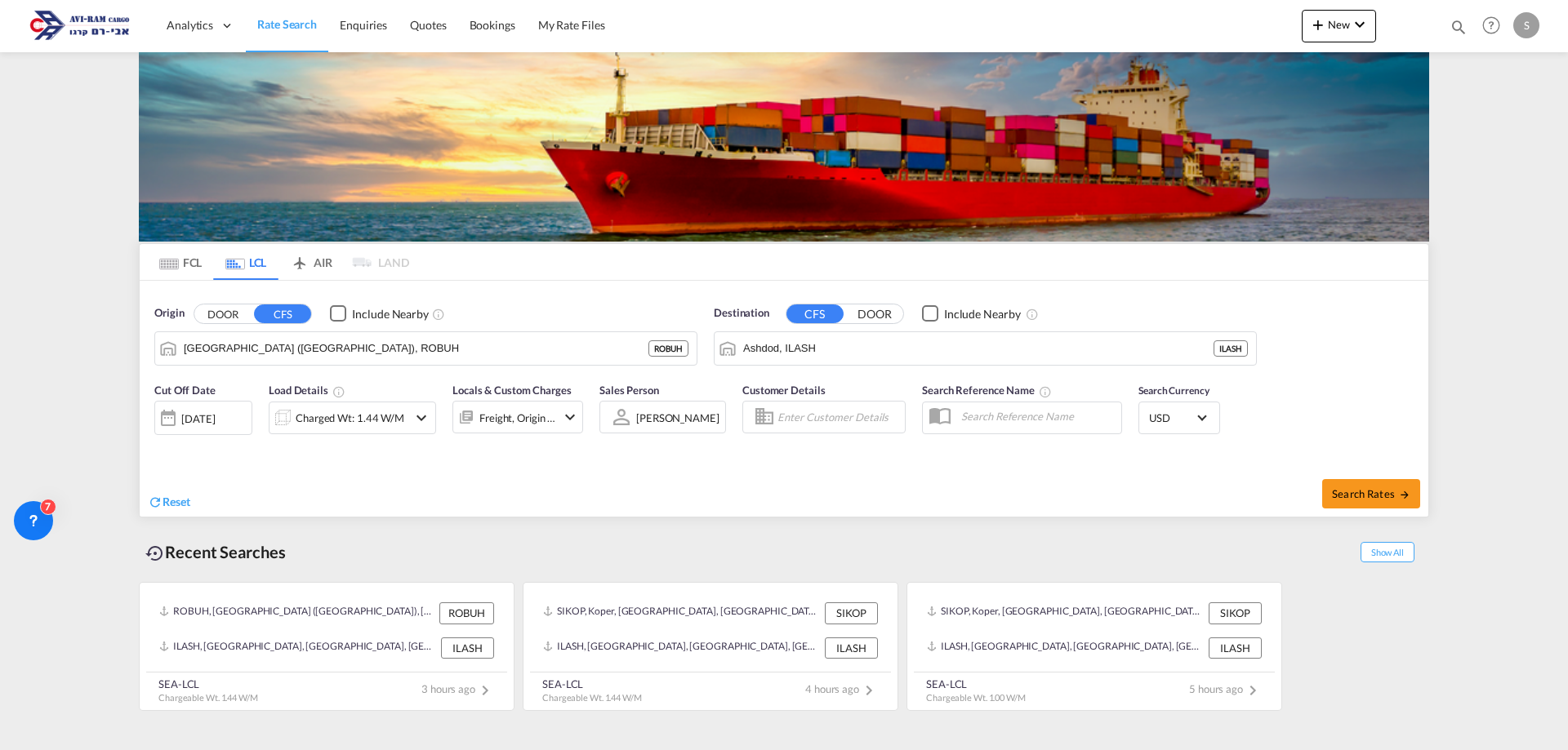
click at [250, 259] on md-tab-item "LCL" at bounding box center [246, 262] width 65 height 36
click at [336, 354] on input "[GEOGRAPHIC_DATA] ([GEOGRAPHIC_DATA]), ROBUH" at bounding box center [436, 349] width 505 height 25
click at [362, 467] on div "Reset" at bounding box center [468, 489] width 641 height 45
click at [192, 273] on md-tab-item "FCL" at bounding box center [180, 262] width 65 height 36
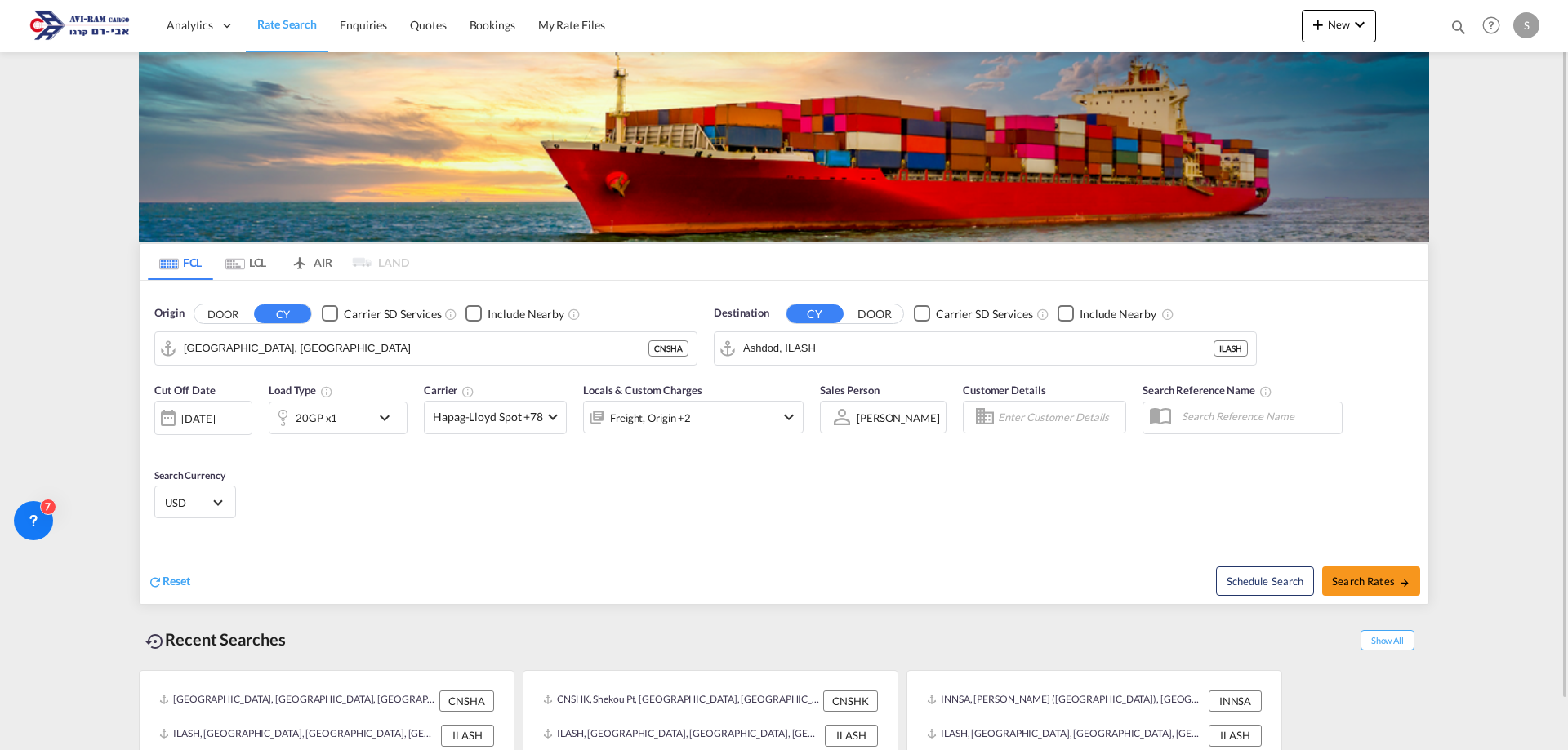
click at [242, 260] on md-icon "Use the left and right arrow keys to navigate between tabs" at bounding box center [235, 264] width 20 height 12
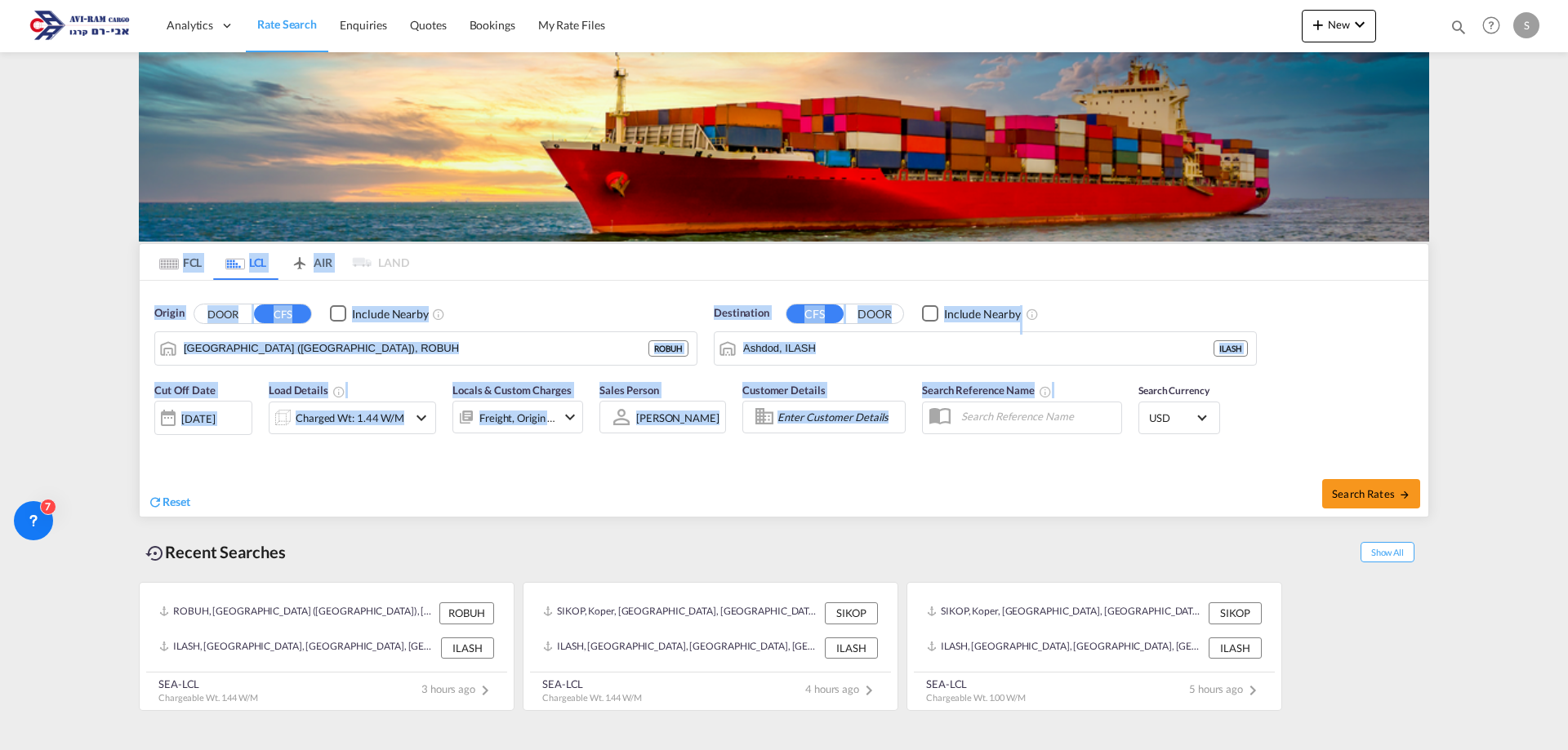
drag, startPoint x: 762, startPoint y: 435, endPoint x: 145, endPoint y: 261, distance: 641.1
click at [145, 261] on md-tabs "FCL LCL AIR LAND FCL LCL AIR LAND Origin DOOR CFS Include Nearby [GEOGRAPHIC_DA…" at bounding box center [784, 380] width 1289 height 273
click at [145, 261] on md-tabs-canvas "FCL LCL AIR LAND FCL LCL AIR LAND" at bounding box center [784, 262] width 1289 height 36
drag, startPoint x: 145, startPoint y: 259, endPoint x: 972, endPoint y: 418, distance: 842.1
click at [966, 418] on md-tabs "FCL LCL AIR LAND FCL LCL AIR LAND Origin DOOR CFS Include Nearby [GEOGRAPHIC_DA…" at bounding box center [784, 380] width 1289 height 273
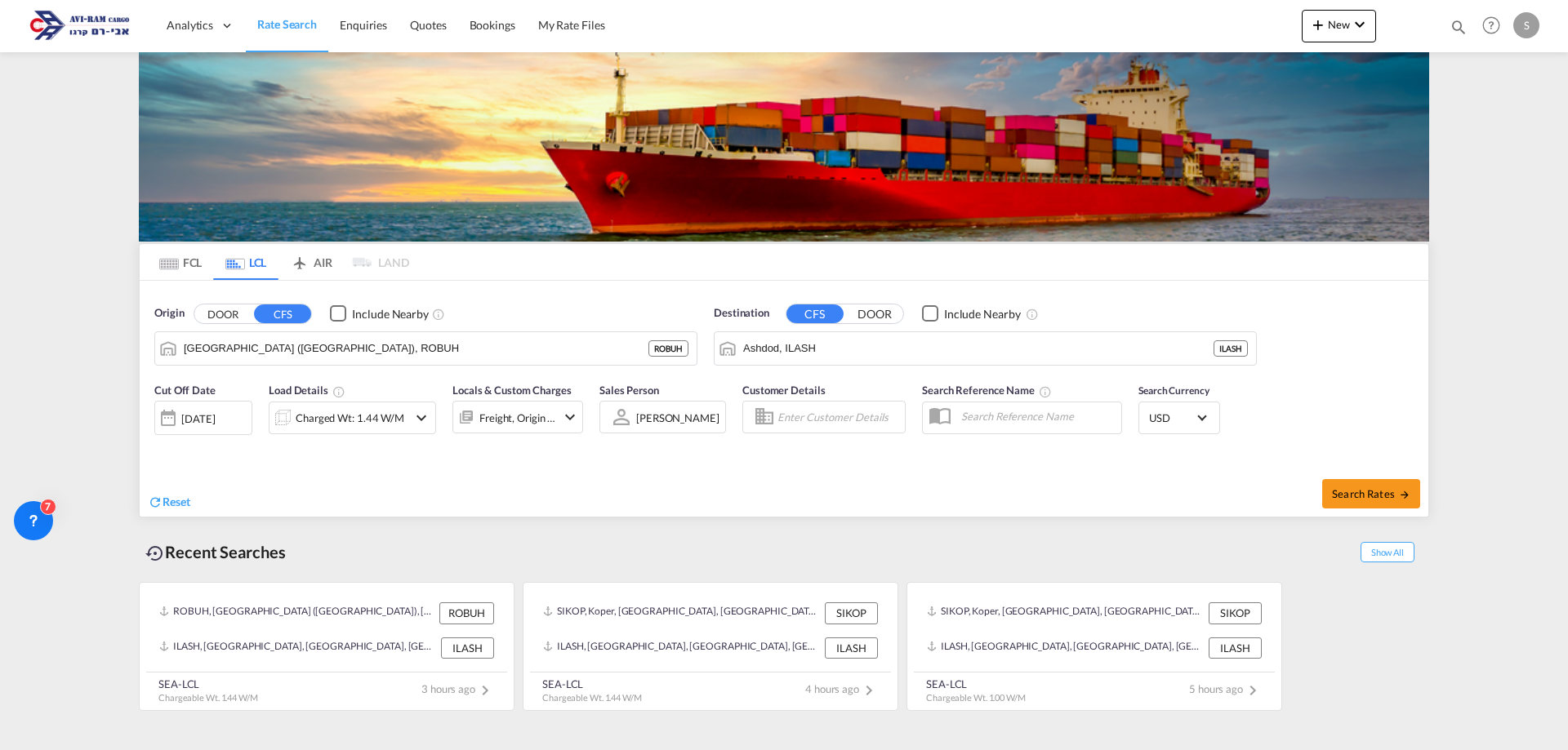
click at [1004, 453] on div "Search Reference Name" at bounding box center [1022, 415] width 216 height 81
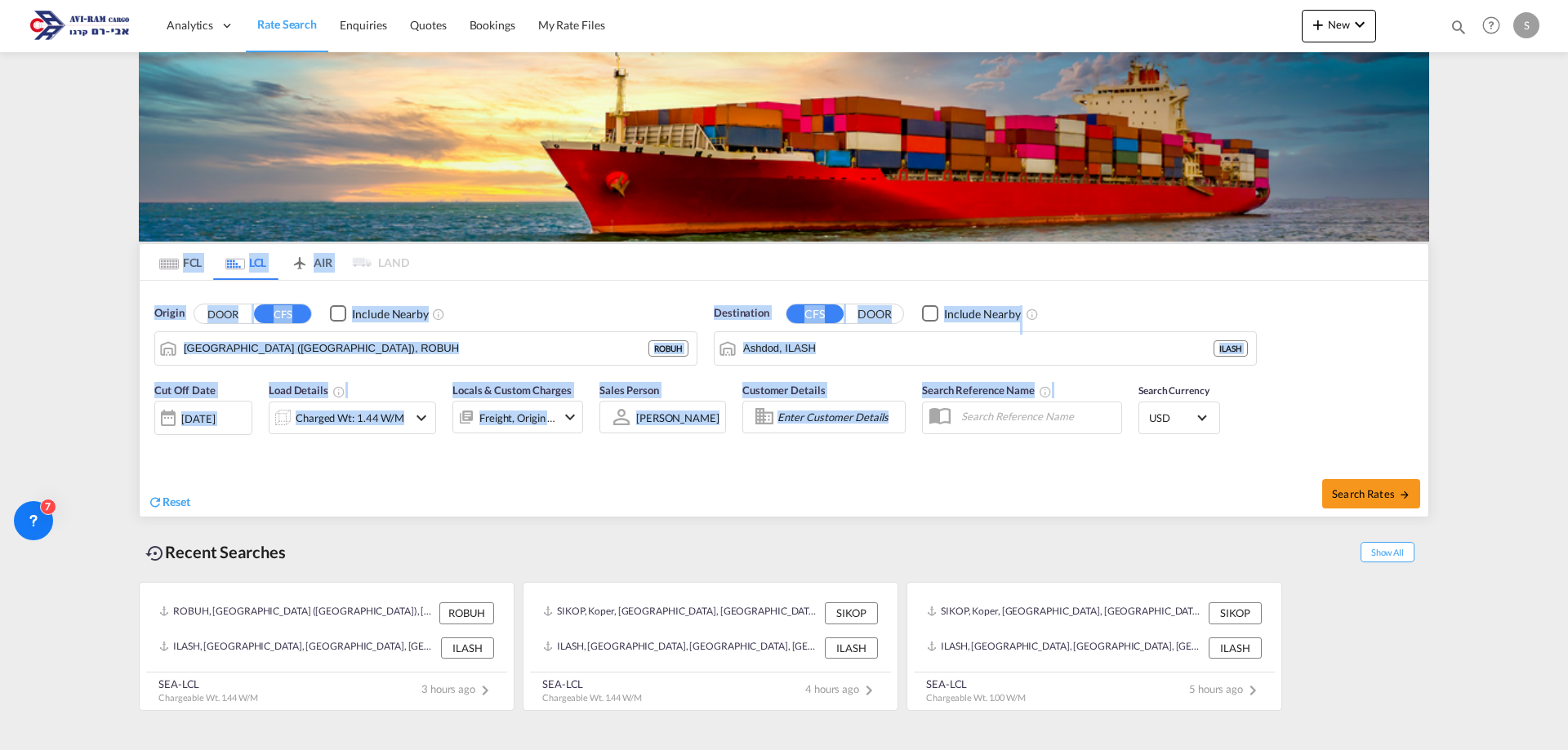
drag, startPoint x: 977, startPoint y: 460, endPoint x: 129, endPoint y: 264, distance: 870.4
click at [129, 264] on md-content "Analytics Dashboard Rate Search Enquiries Quotes Bookings" at bounding box center [784, 375] width 1568 height 750
click at [131, 262] on div "FCL LCL AIR LAND FCL LCL AIR LAND Origin DOOR CFS Include Nearby [GEOGRAPHIC_DA…" at bounding box center [784, 384] width 1307 height 663
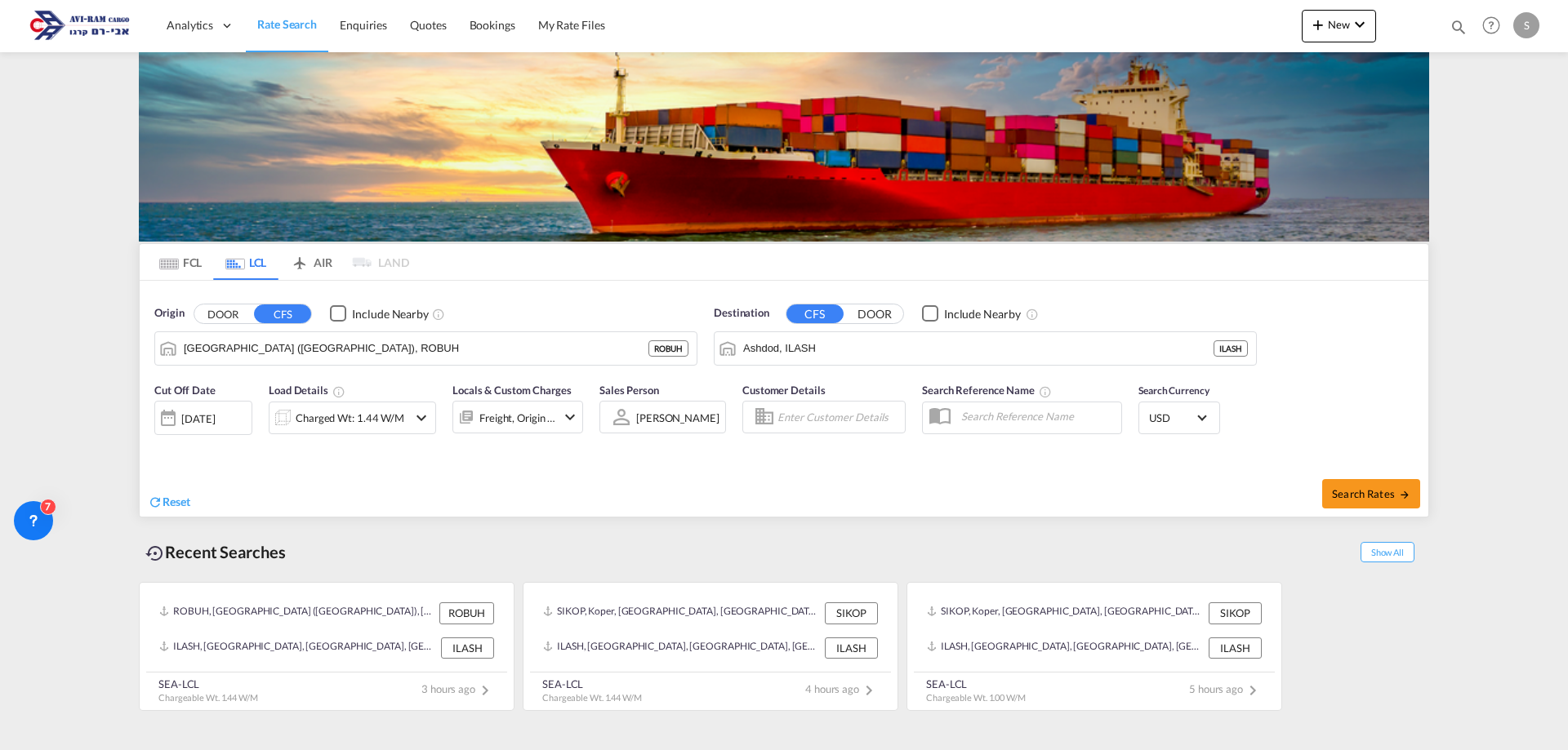
click at [193, 267] on md-tab-item "FCL" at bounding box center [180, 262] width 65 height 36
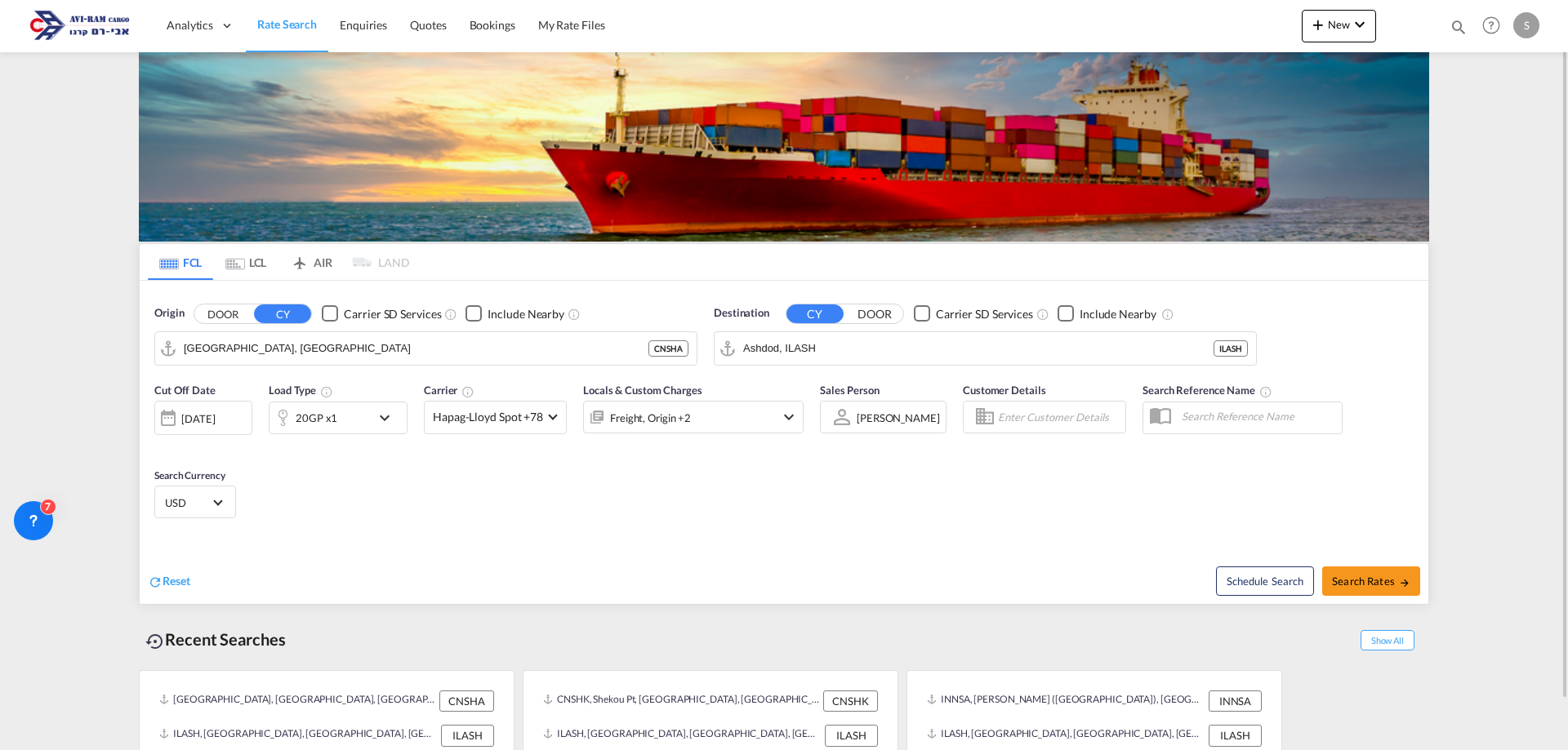
click at [250, 265] on md-tab-item "LCL" at bounding box center [246, 262] width 65 height 36
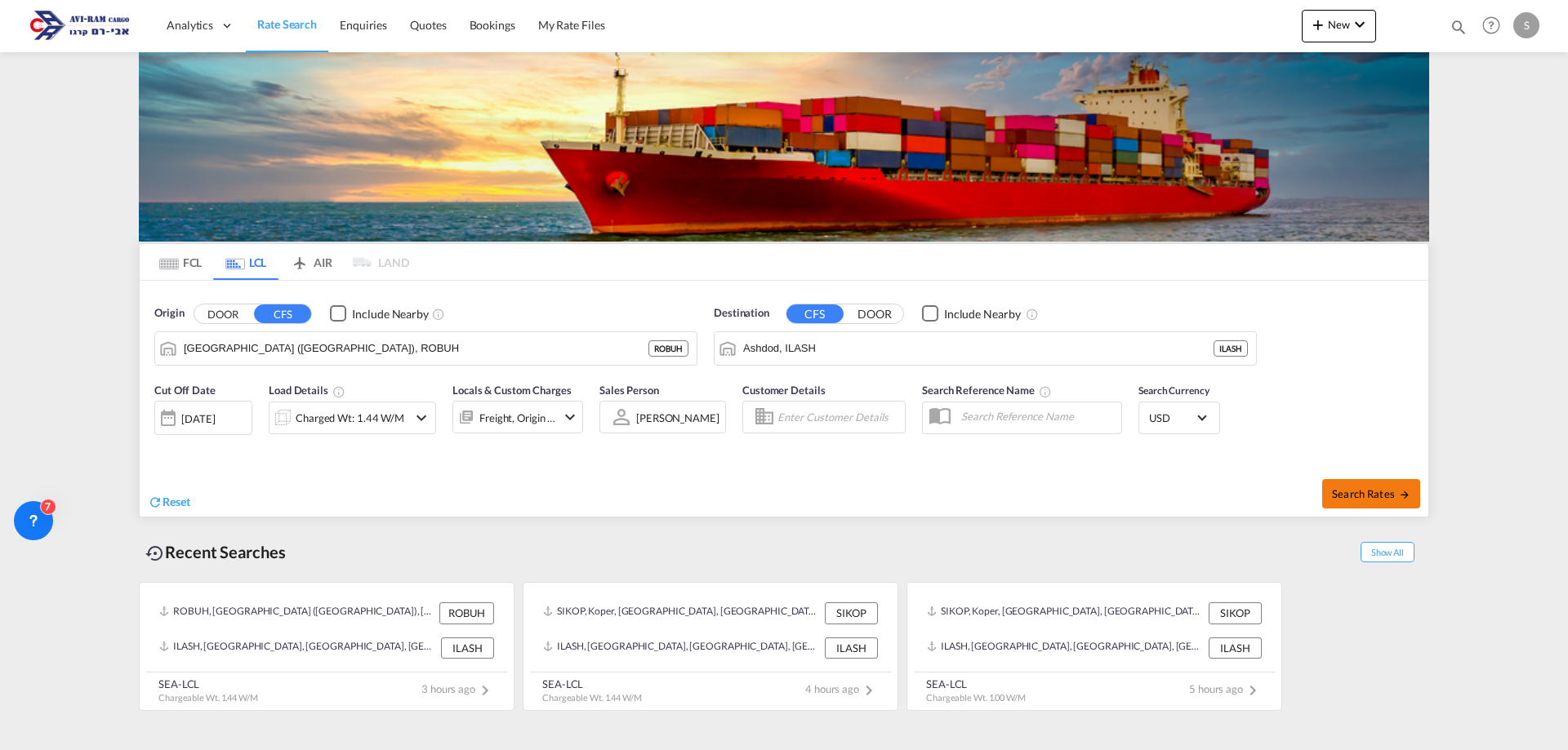
click at [1326, 496] on button "Search Rates" at bounding box center [1371, 493] width 98 height 29
type input "ROBUH to ILASH / [DATE]"
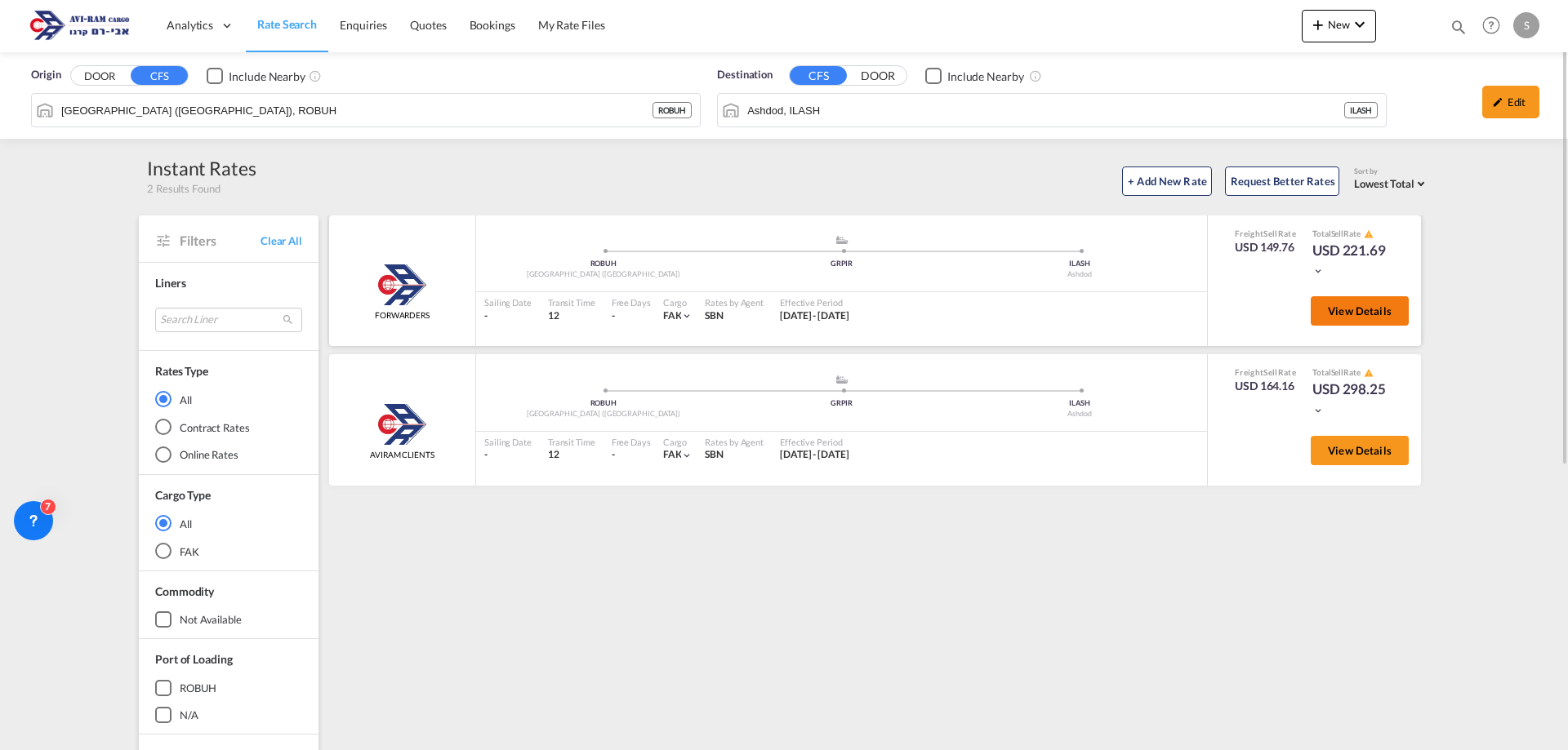
click at [1376, 307] on span "View Details" at bounding box center [1359, 311] width 63 height 13
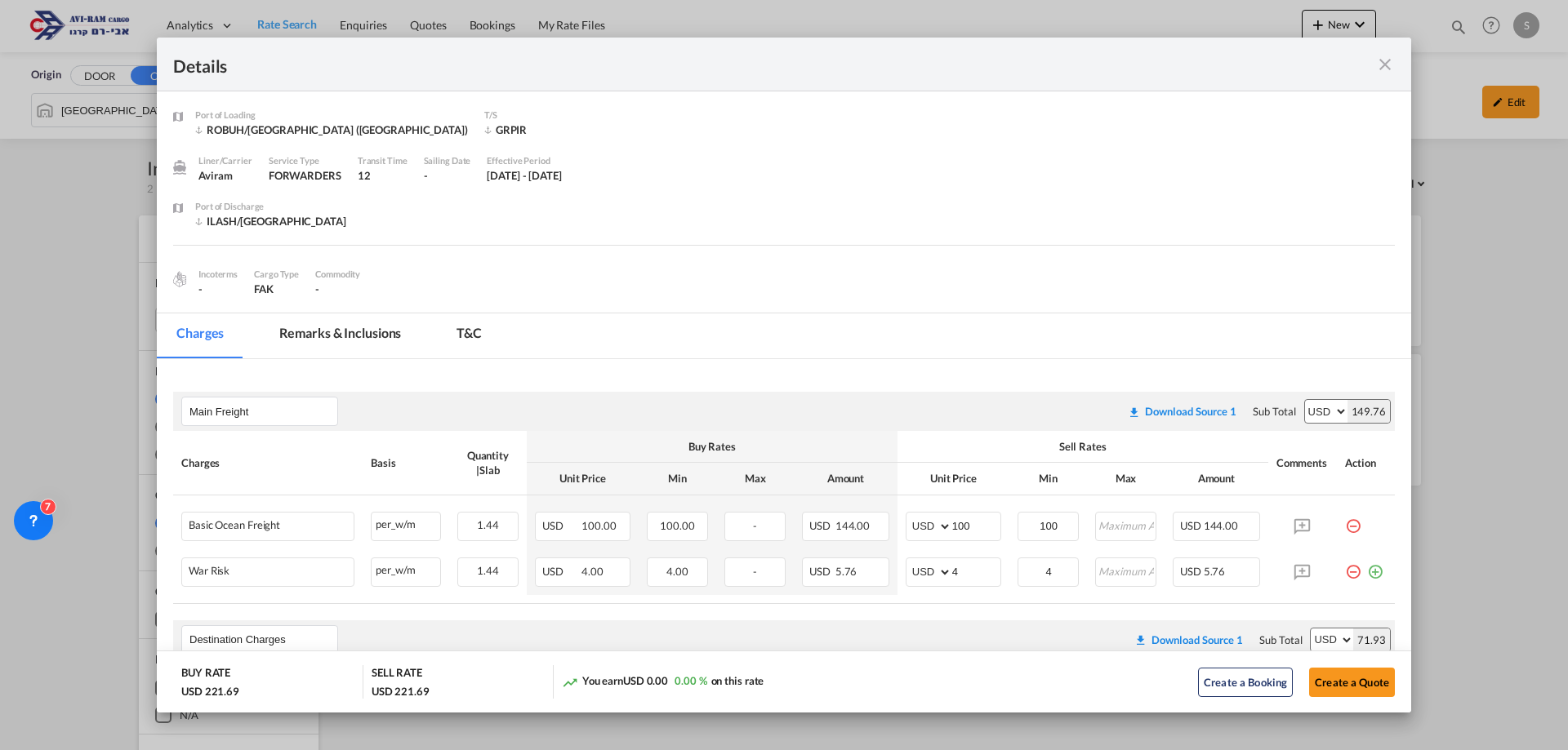
scroll to position [163, 0]
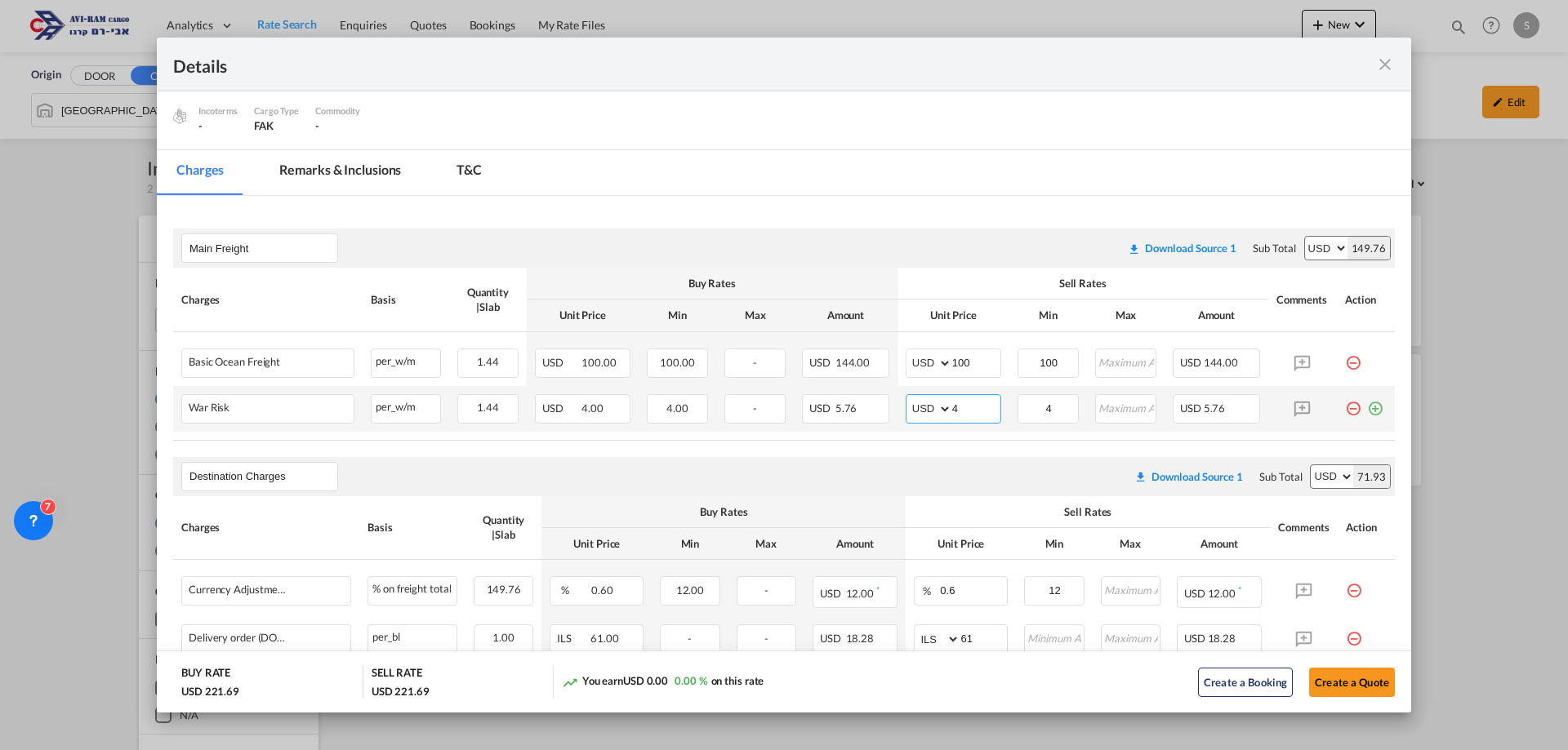
drag, startPoint x: 966, startPoint y: 410, endPoint x: 885, endPoint y: 415, distance: 81.2
click at [885, 415] on tr "War Risk Please Enter Already Exists per_w/m per_w/m can not applied for this c…" at bounding box center [784, 409] width 1222 height 45
type input "2"
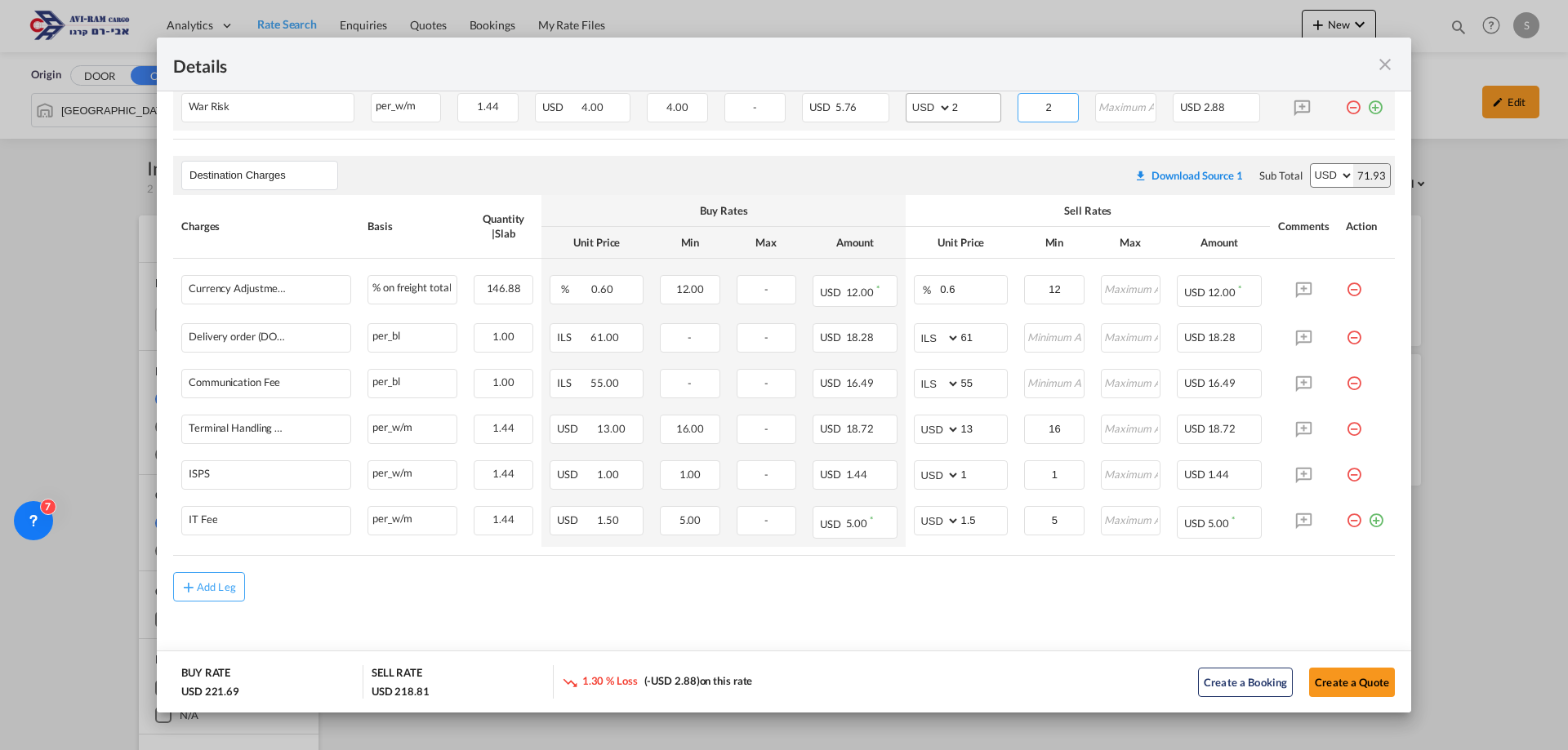
scroll to position [57, 0]
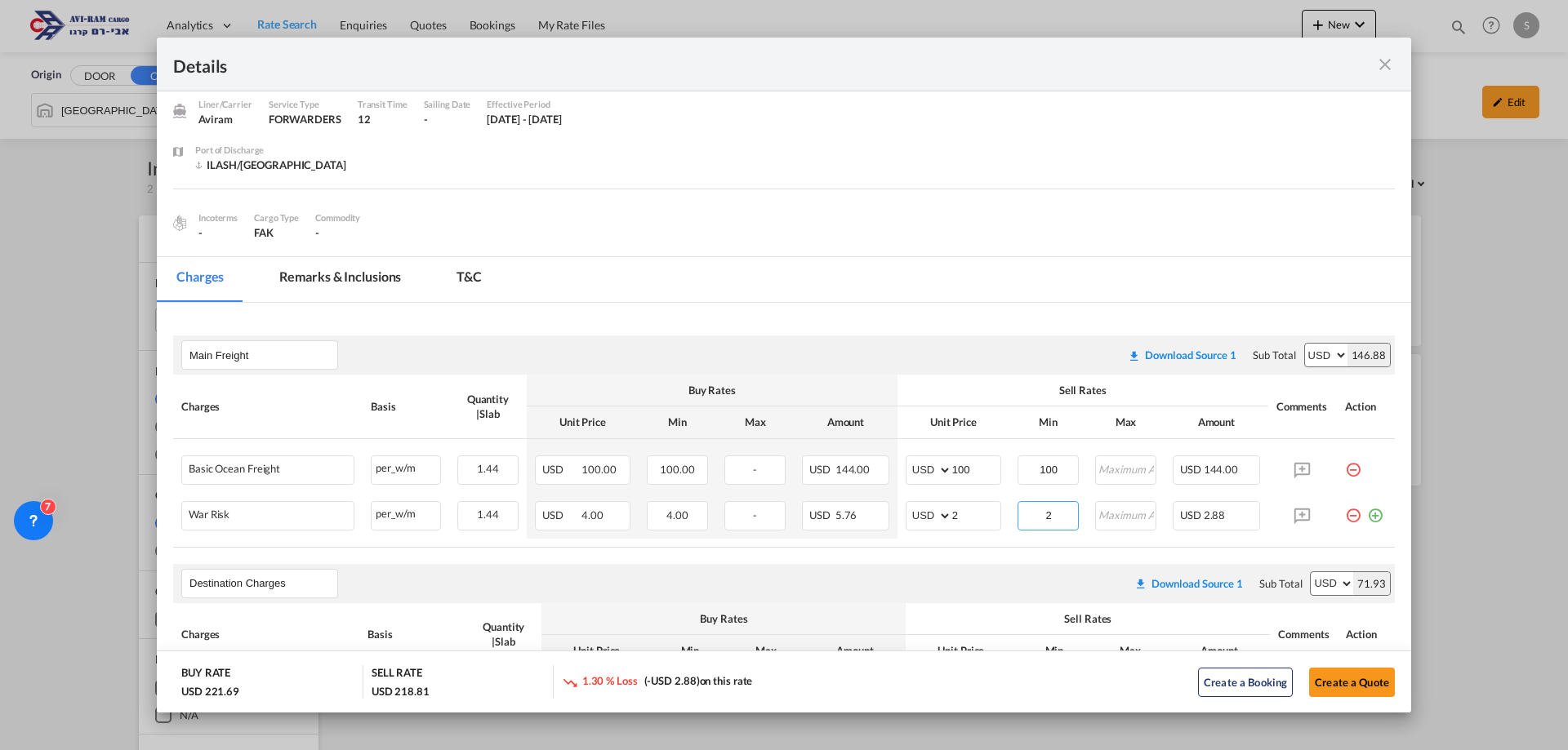
type input "2"
click at [913, 339] on div "Main Freight Please enter leg name Leg Name Already Exists Download Source 1 Su…" at bounding box center [784, 354] width 1222 height 39
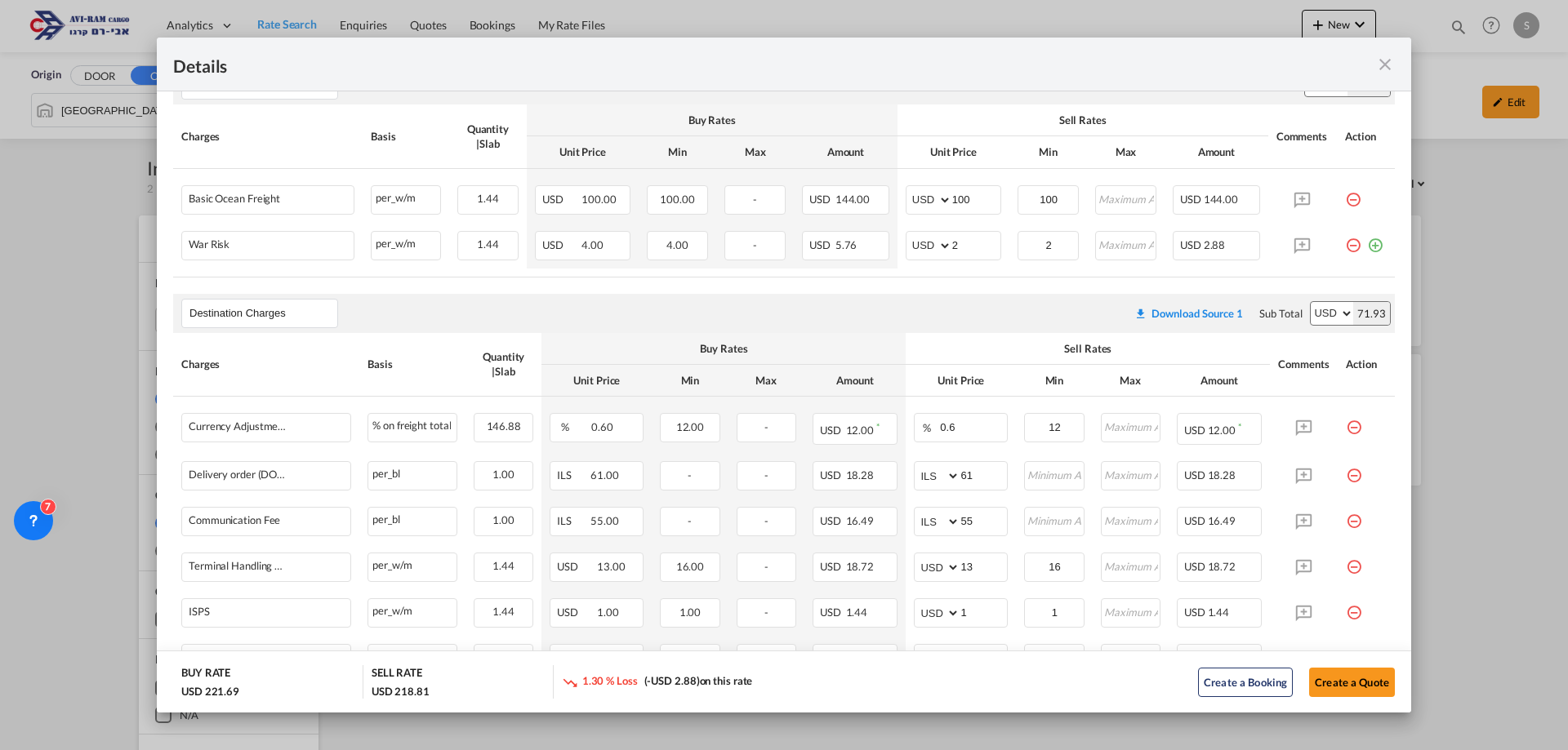
scroll to position [0, 0]
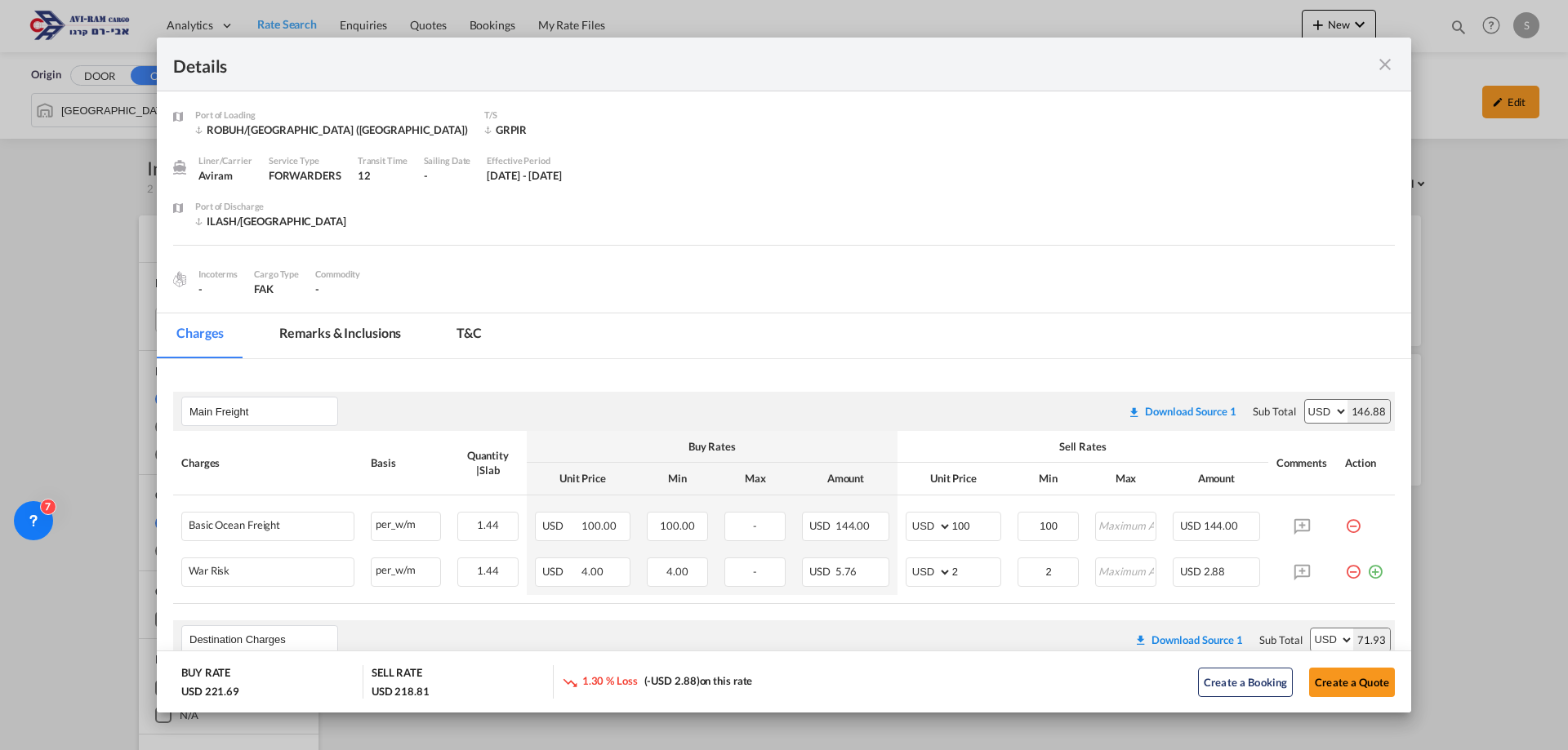
click at [1382, 61] on md-icon "icon-close fg-AAA8AD m-0 cursor" at bounding box center [1385, 64] width 20 height 20
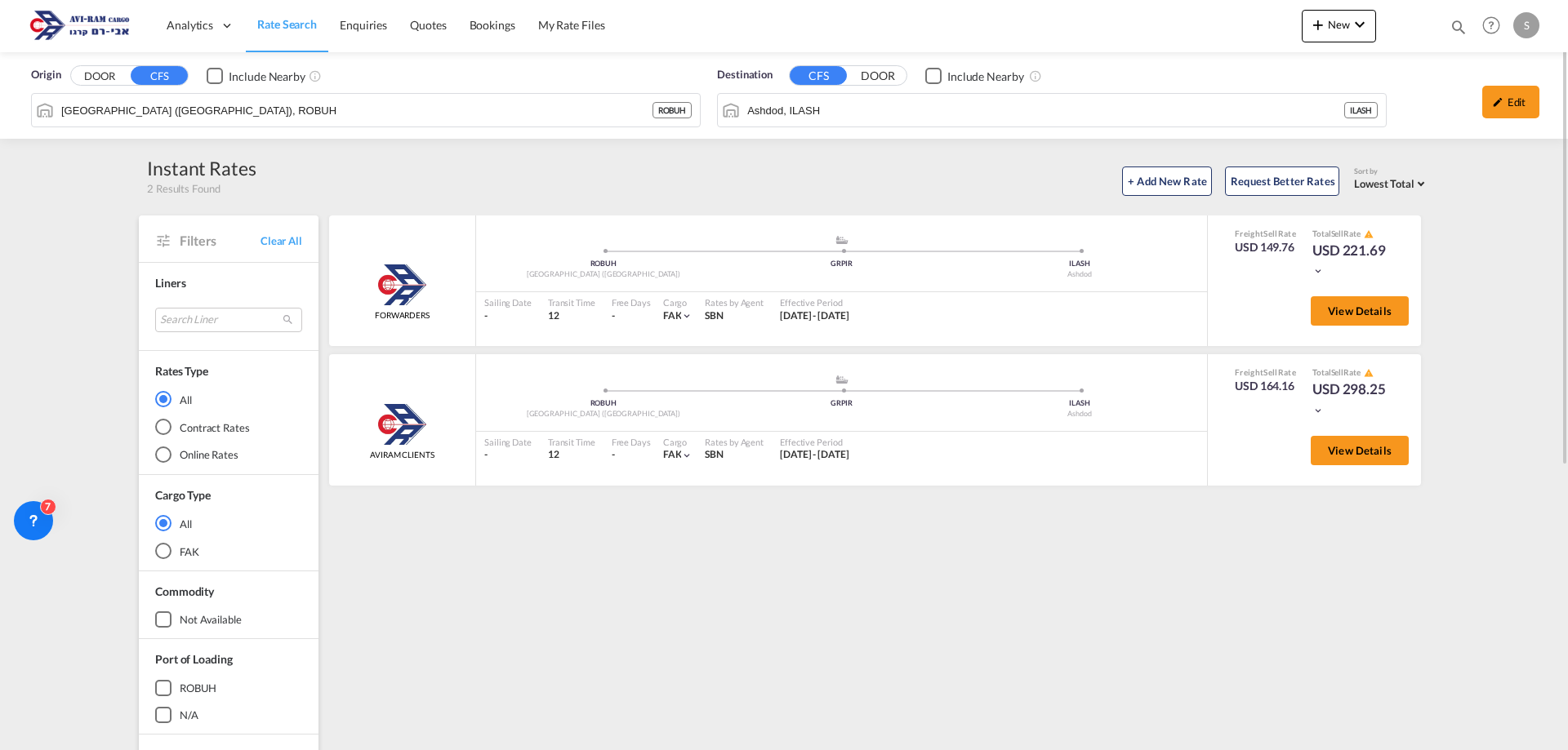
click at [290, 19] on span "Rate Search" at bounding box center [286, 24] width 60 height 14
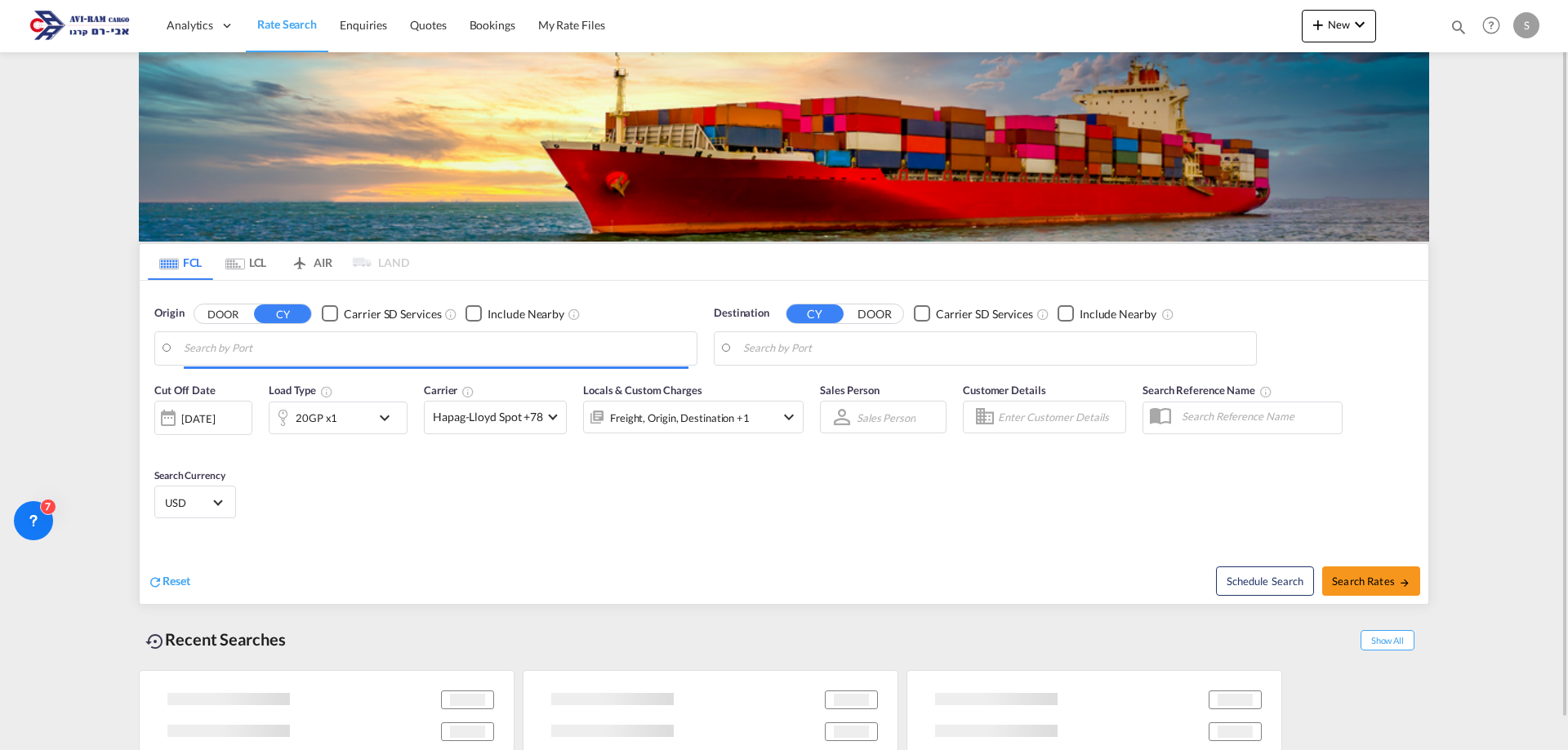
type input "[GEOGRAPHIC_DATA], [GEOGRAPHIC_DATA]"
type input "Ashdod, ILASH"
